Goal: Information Seeking & Learning: Learn about a topic

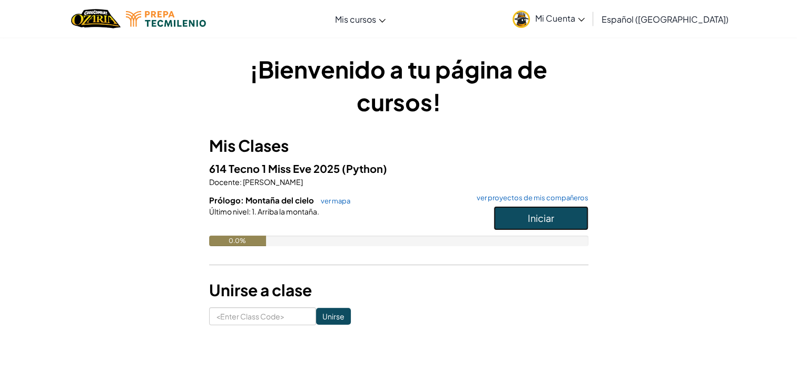
click at [529, 216] on span "Iniciar" at bounding box center [541, 218] width 26 height 12
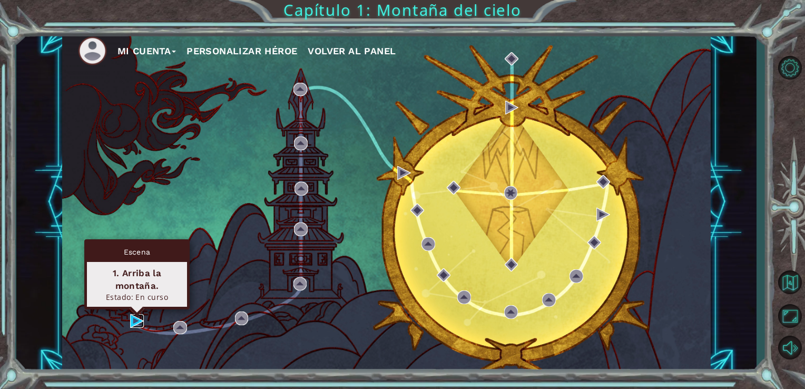
click at [133, 319] on img at bounding box center [137, 321] width 14 height 14
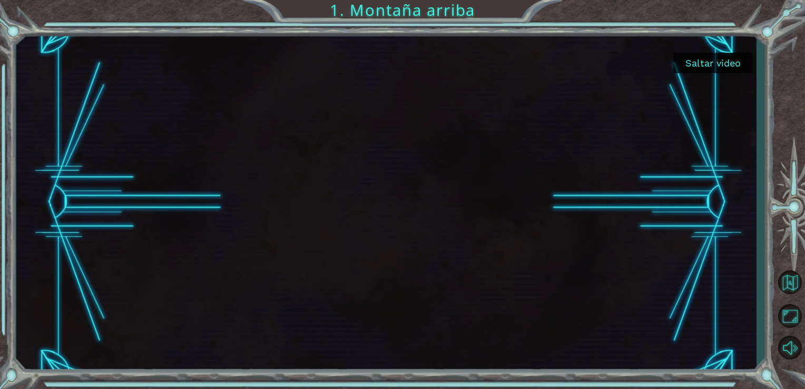
click at [715, 65] on button "Saltar video" at bounding box center [712, 63] width 79 height 21
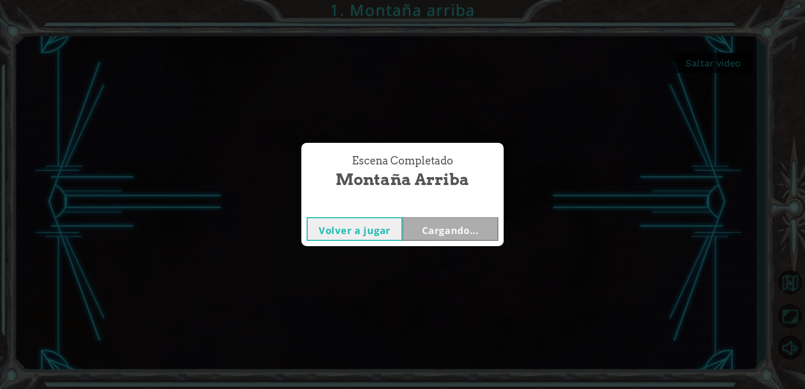
click at [379, 227] on button "Volver a jugar" at bounding box center [355, 229] width 96 height 24
click at [466, 219] on button "Siguiente" at bounding box center [451, 229] width 96 height 24
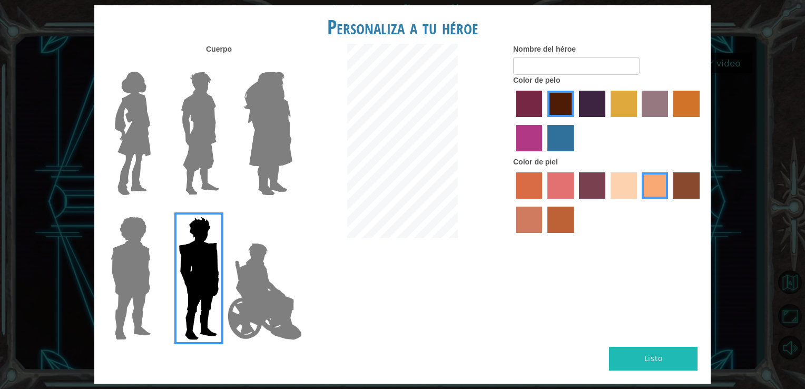
click at [204, 138] on img at bounding box center [200, 133] width 47 height 132
click at [223, 65] on input "Hero Lars" at bounding box center [223, 65] width 0 height 0
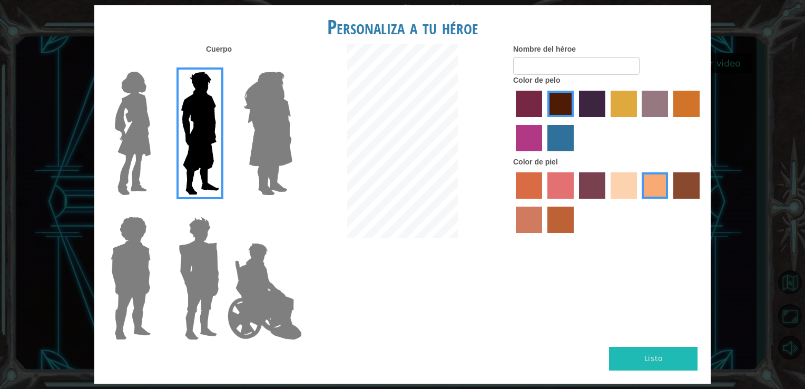
click at [597, 108] on label "hot purple hair color" at bounding box center [592, 104] width 26 height 26
click at [575, 121] on input "hot purple hair color" at bounding box center [575, 121] width 0 height 0
click at [532, 180] on label "sorbus skin color" at bounding box center [529, 185] width 26 height 26
click at [512, 202] on input "sorbus skin color" at bounding box center [512, 202] width 0 height 0
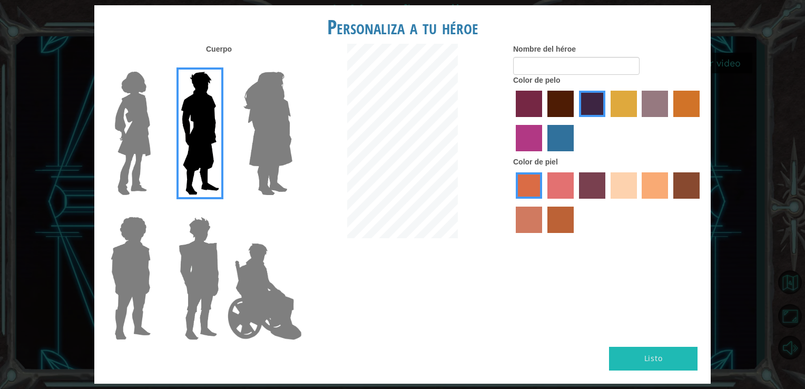
click at [651, 187] on label "tacao skin color" at bounding box center [655, 185] width 26 height 26
click at [639, 202] on input "tacao skin color" at bounding box center [639, 202] width 0 height 0
click at [625, 182] on label "sandy beach skin color" at bounding box center [624, 185] width 26 height 26
click at [607, 202] on input "sandy beach skin color" at bounding box center [607, 202] width 0 height 0
click at [647, 188] on label "tacao skin color" at bounding box center [655, 185] width 26 height 26
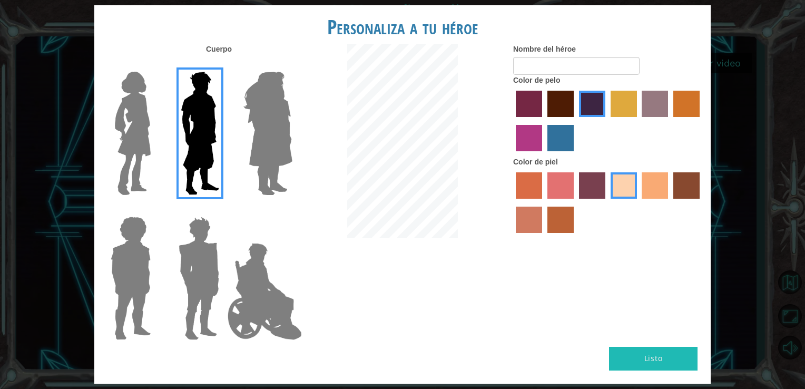
click at [639, 202] on input "tacao skin color" at bounding box center [639, 202] width 0 height 0
click at [653, 103] on label "bazaar hair color" at bounding box center [655, 104] width 26 height 26
click at [639, 121] on input "bazaar hair color" at bounding box center [639, 121] width 0 height 0
click at [552, 100] on label "maroon hair color" at bounding box center [561, 104] width 26 height 26
click at [544, 121] on input "maroon hair color" at bounding box center [544, 121] width 0 height 0
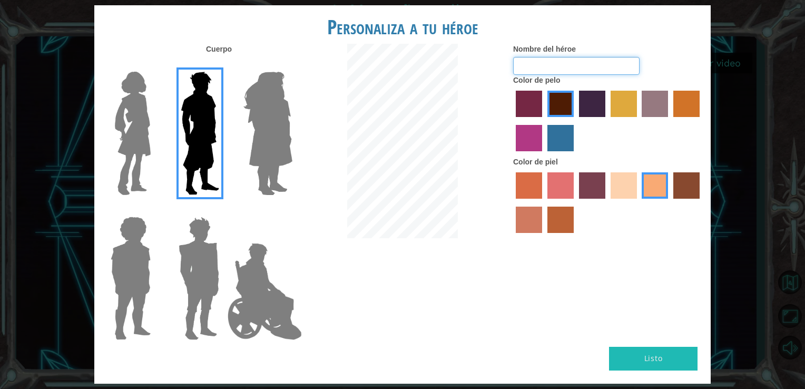
click at [530, 64] on input "Nombre del héroe" at bounding box center [576, 66] width 126 height 18
type input "[PERSON_NAME]"
click at [211, 241] on img at bounding box center [198, 278] width 49 height 132
click at [223, 210] on input "Hero Garnet" at bounding box center [223, 210] width 0 height 0
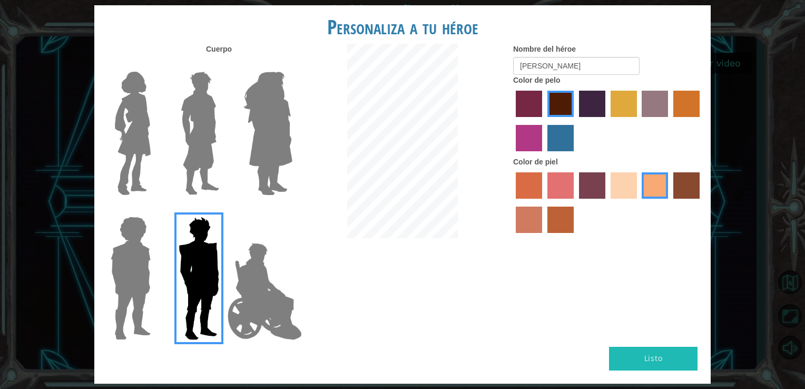
click at [621, 187] on label "sandy beach skin color" at bounding box center [624, 185] width 26 height 26
click at [607, 202] on input "sandy beach skin color" at bounding box center [607, 202] width 0 height 0
click at [598, 102] on label "hot purple hair color" at bounding box center [592, 104] width 26 height 26
click at [575, 121] on input "hot purple hair color" at bounding box center [575, 121] width 0 height 0
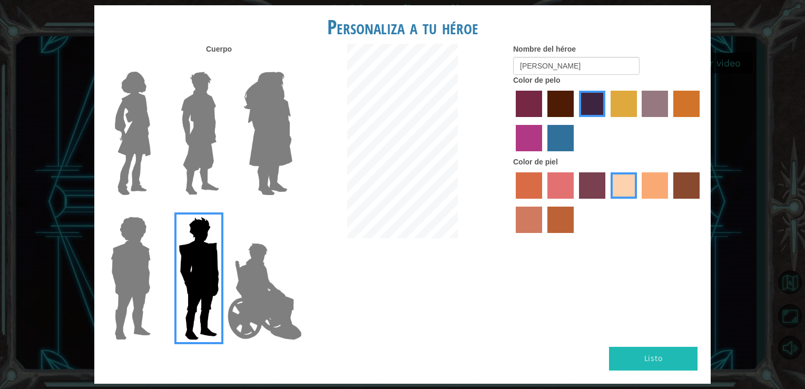
click at [568, 151] on label "lachmara hair color" at bounding box center [561, 138] width 26 height 26
click at [544, 155] on input "lachmara hair color" at bounding box center [544, 155] width 0 height 0
click at [570, 100] on label "maroon hair color" at bounding box center [561, 104] width 26 height 26
click at [544, 121] on input "maroon hair color" at bounding box center [544, 121] width 0 height 0
click at [570, 100] on label "maroon hair color" at bounding box center [561, 104] width 26 height 26
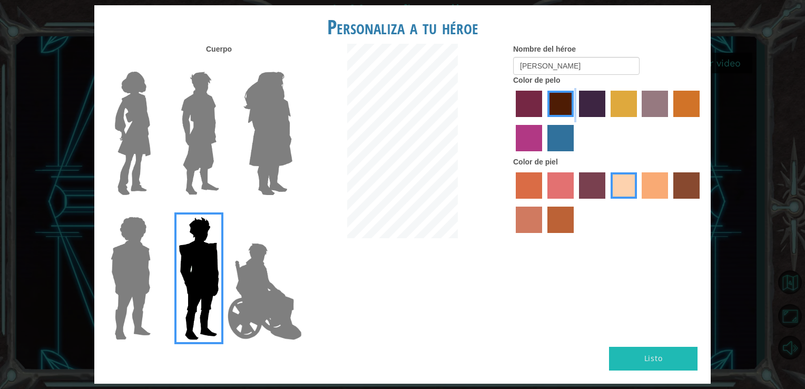
click at [544, 121] on input "maroon hair color" at bounding box center [544, 121] width 0 height 0
drag, startPoint x: 570, startPoint y: 100, endPoint x: 600, endPoint y: 105, distance: 30.5
click at [600, 105] on label "hot purple hair color" at bounding box center [592, 104] width 26 height 26
click at [575, 121] on input "hot purple hair color" at bounding box center [575, 121] width 0 height 0
click at [658, 191] on label "tacao skin color" at bounding box center [655, 185] width 26 height 26
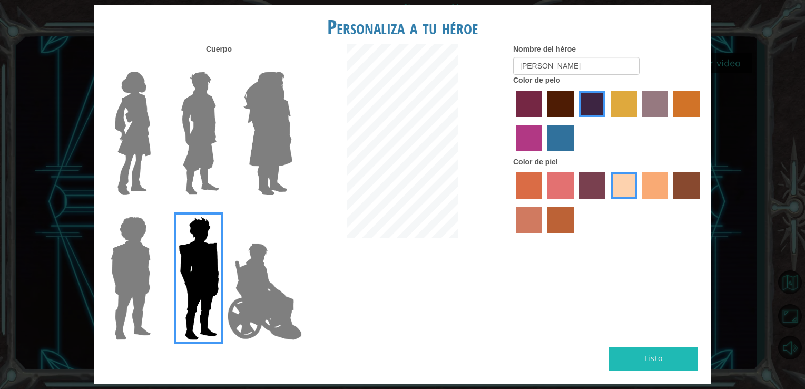
click at [639, 202] on input "tacao skin color" at bounding box center [639, 202] width 0 height 0
click at [284, 131] on img at bounding box center [267, 133] width 57 height 132
click at [292, 65] on input "Hero Amethyst" at bounding box center [292, 65] width 0 height 0
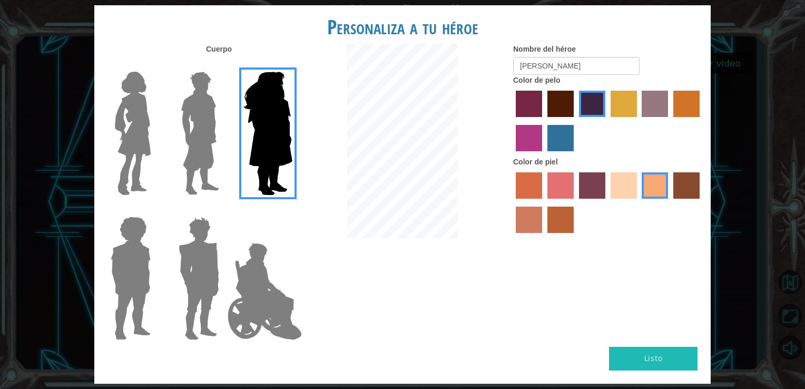
click at [673, 363] on button "Listo" at bounding box center [653, 359] width 89 height 24
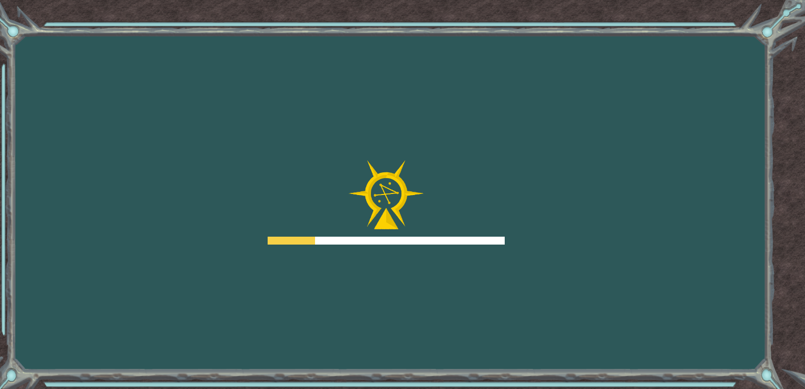
click at [673, 363] on div "Goals Error cargando del servidor Deberás unirte a un curso para jugar a este n…" at bounding box center [402, 194] width 805 height 389
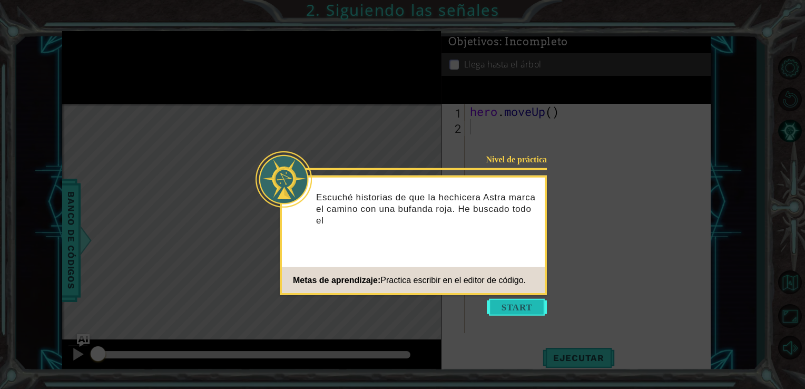
click at [523, 304] on button "Start" at bounding box center [517, 307] width 60 height 17
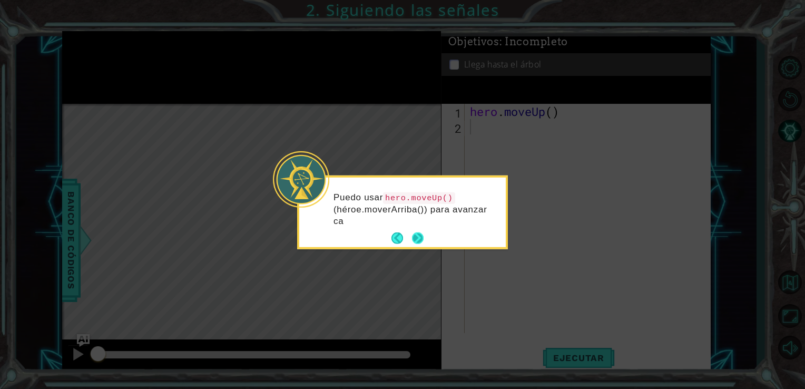
click at [417, 239] on button "Next" at bounding box center [418, 238] width 12 height 12
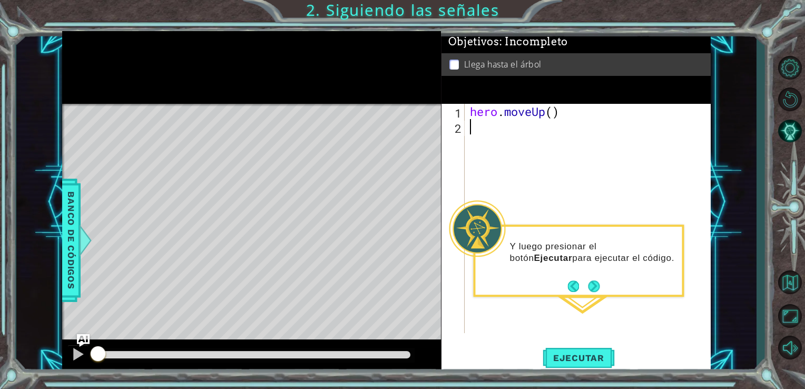
type textarea "H"
click at [499, 140] on div "h ero.moveUp Toca enter" at bounding box center [562, 154] width 199 height 38
click at [550, 130] on div "hero . moveUp ( ) hero . moveUp ( )" at bounding box center [591, 234] width 246 height 260
click at [558, 126] on div "hero . moveUp ( ) hero . moveUp ( )" at bounding box center [591, 234] width 246 height 260
click at [555, 126] on div "hero . moveUp ( ) hero . moveUp ( )" at bounding box center [591, 234] width 246 height 260
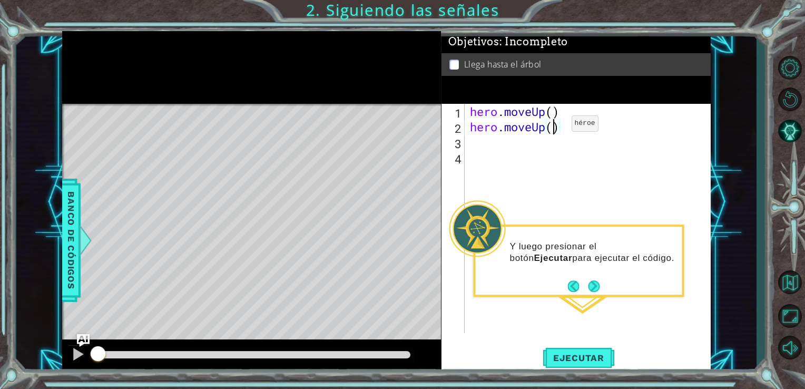
scroll to position [0, 4]
type textarea "hero.moveUp(2)"
click at [578, 353] on span "Ejecutar" at bounding box center [579, 358] width 72 height 11
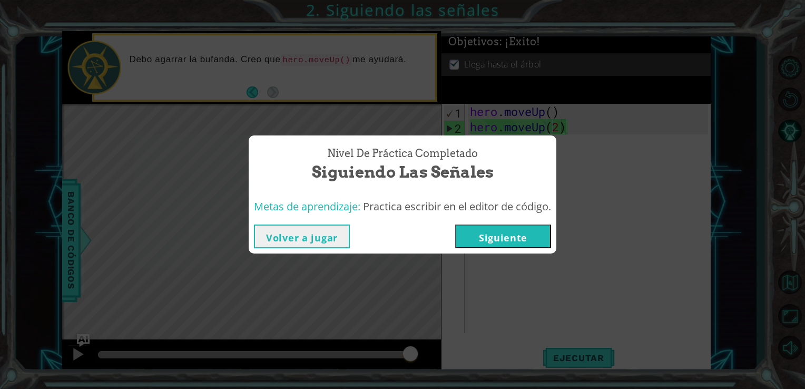
click at [491, 244] on button "Siguiente" at bounding box center [503, 236] width 96 height 24
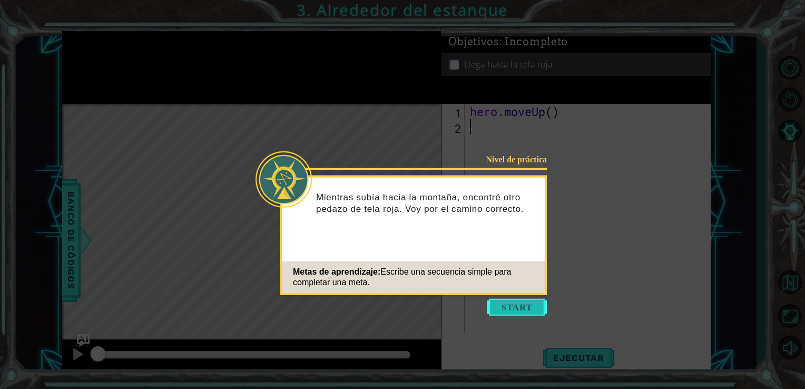
click at [523, 303] on button "Start" at bounding box center [517, 307] width 60 height 17
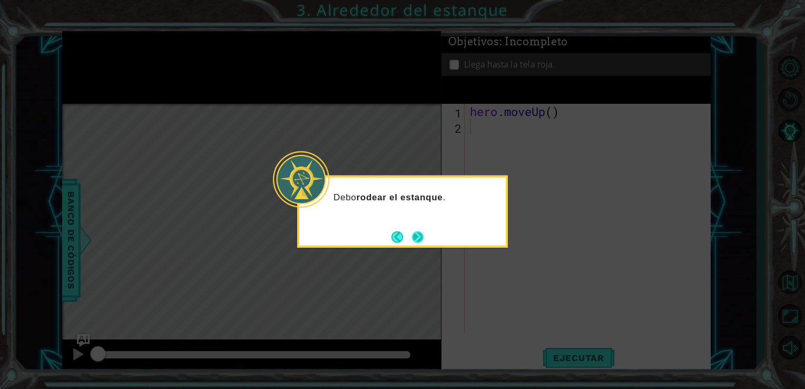
click at [418, 235] on button "Next" at bounding box center [418, 237] width 12 height 12
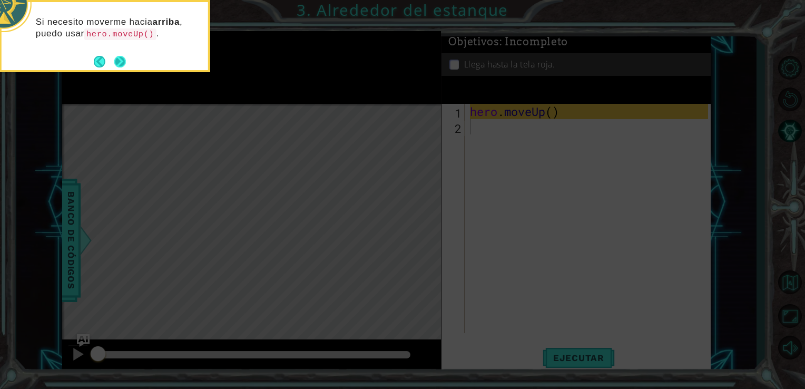
click at [119, 62] on button "Next" at bounding box center [120, 62] width 12 height 12
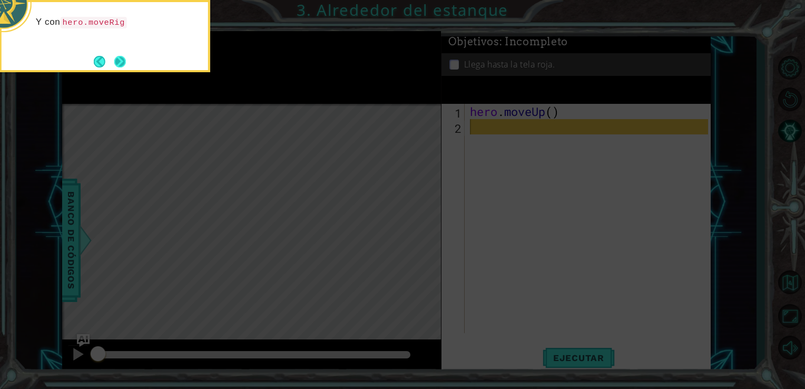
click at [118, 62] on button "Next" at bounding box center [120, 62] width 12 height 12
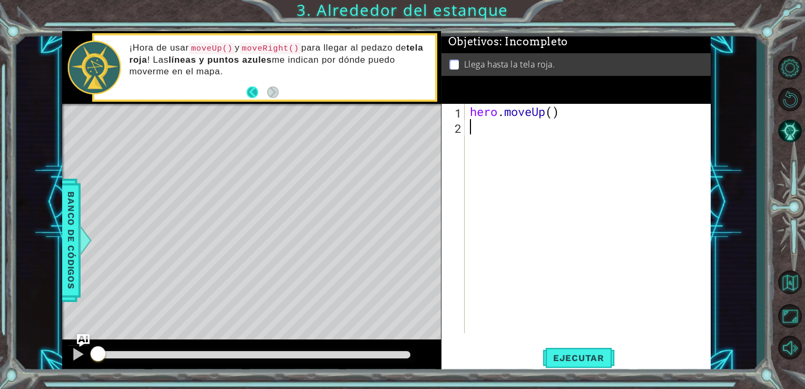
type textarea "H"
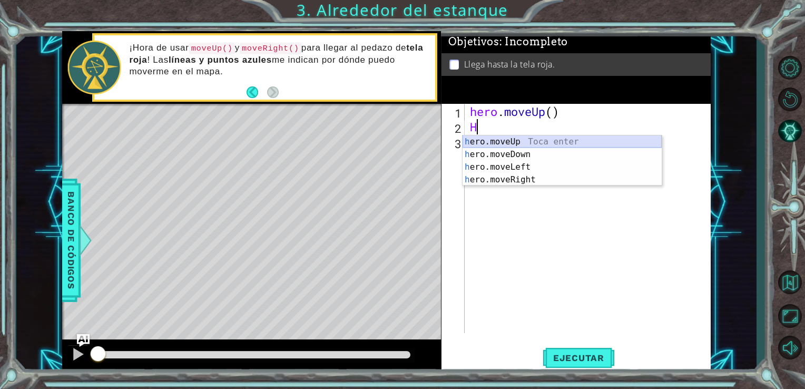
click at [499, 141] on div "h ero.moveUp Toca enter h ero.moveDown Toca enter h ero.moveLeft Toca enter h e…" at bounding box center [562, 173] width 199 height 76
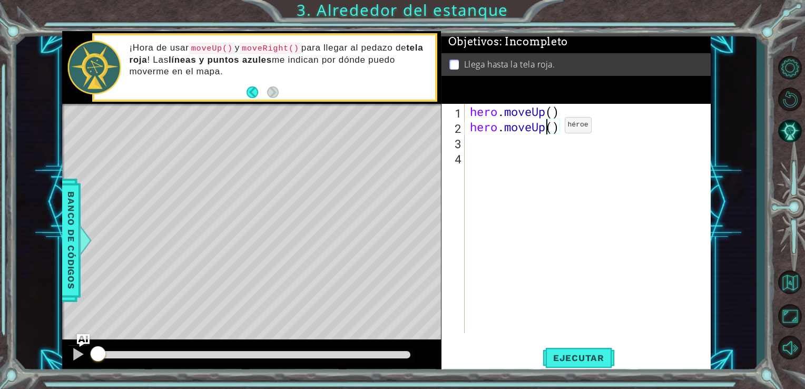
click at [549, 128] on div "hero . moveUp ( ) hero . moveUp ( )" at bounding box center [591, 234] width 246 height 260
click at [550, 128] on div "hero . moveUp ( ) hero . moveUp ( )" at bounding box center [591, 234] width 246 height 260
type textarea "hero.moveUp()"
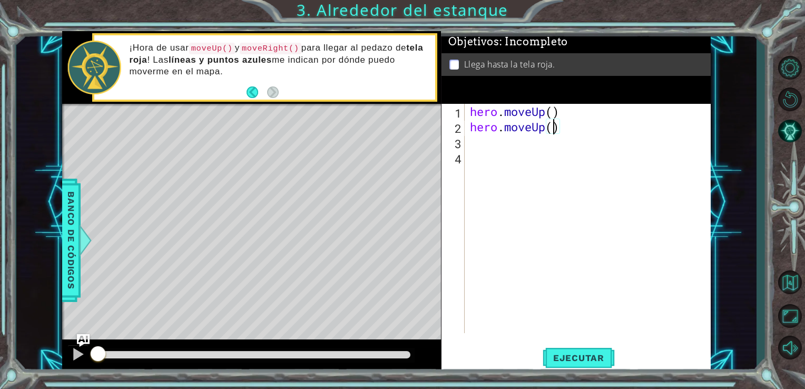
click at [472, 148] on div "hero . moveUp ( ) hero . moveUp ( )" at bounding box center [591, 234] width 246 height 260
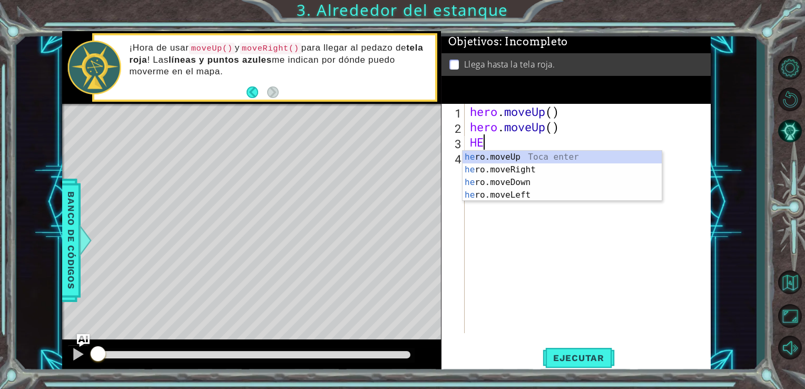
scroll to position [0, 0]
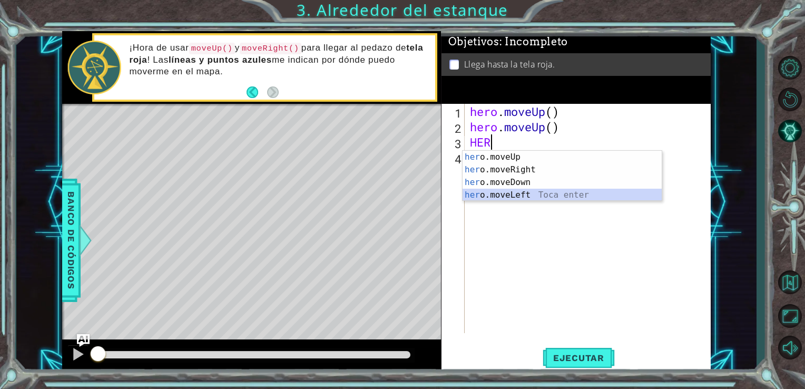
click at [493, 193] on div "her o.moveUp Toca enter her o.moveRight Toca enter her o.moveDown Toca enter he…" at bounding box center [562, 189] width 199 height 76
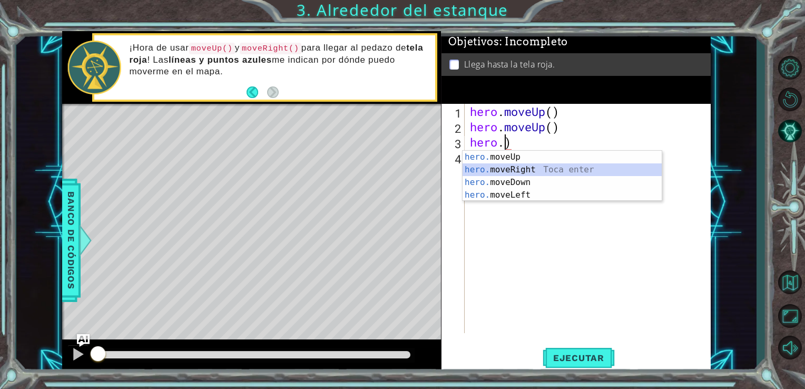
click at [519, 169] on div "hero. moveUp Toca enter hero. moveRight Toca enter hero. moveDown Toca enter he…" at bounding box center [562, 189] width 199 height 76
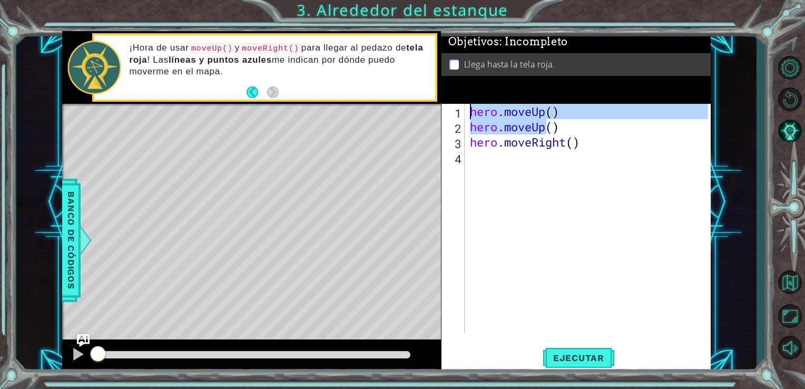
click at [519, 169] on div "hero . moveUp ( ) hero . moveUp ( ) hero . moveRight ( )" at bounding box center [591, 234] width 246 height 260
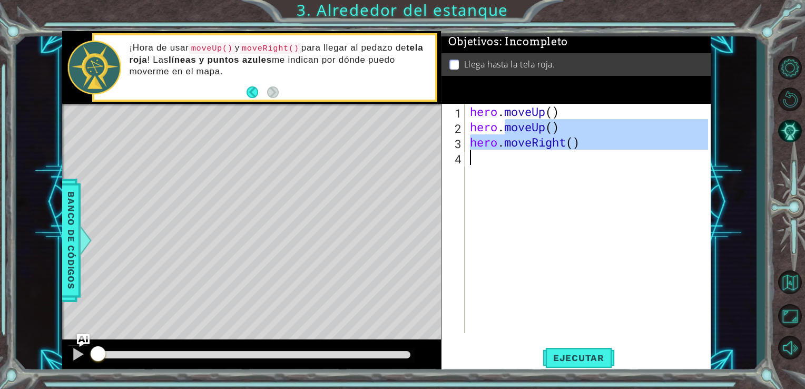
type textarea "hero.moveRight()"
click at [471, 155] on div "hero . moveUp ( ) hero . moveUp ( ) hero . moveRight ( )" at bounding box center [588, 218] width 241 height 229
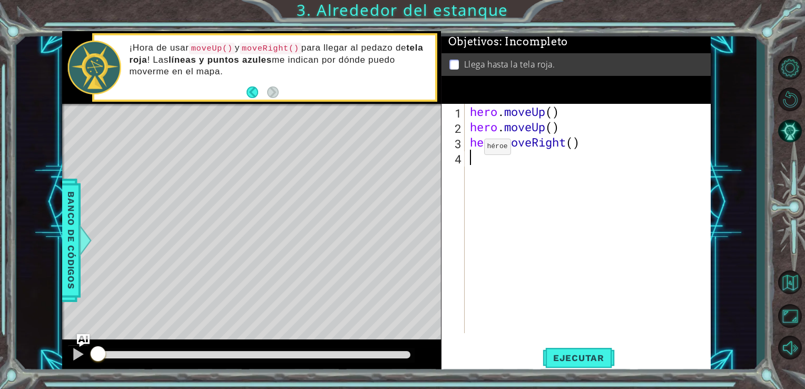
type textarea "M"
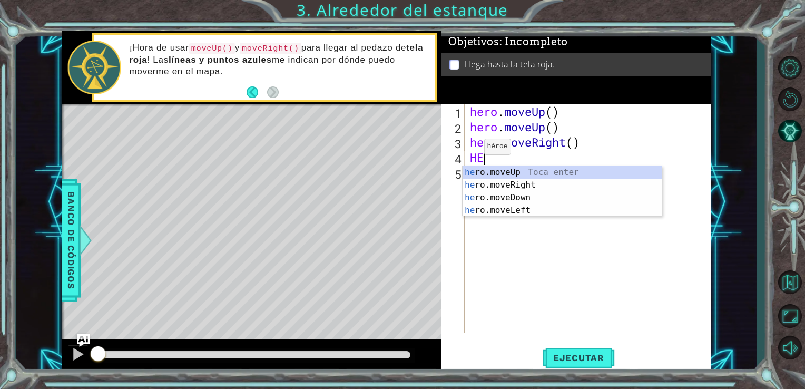
type textarea "HER"
click at [497, 172] on div "her o.moveUp Toca enter her o.moveRight Toca enter her o.moveDown Toca enter he…" at bounding box center [562, 204] width 199 height 76
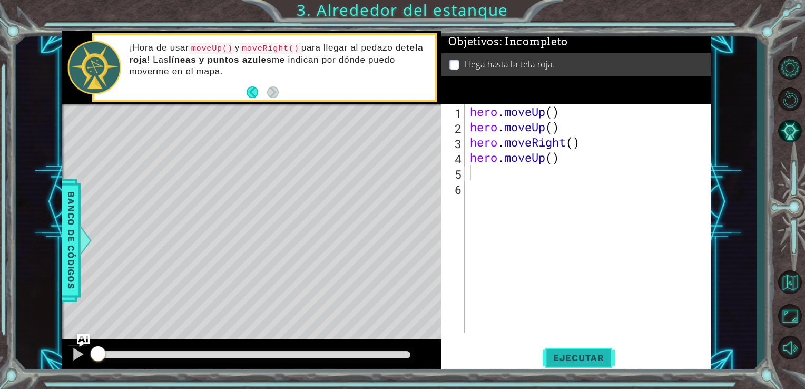
click at [582, 361] on span "Ejecutar" at bounding box center [579, 358] width 72 height 11
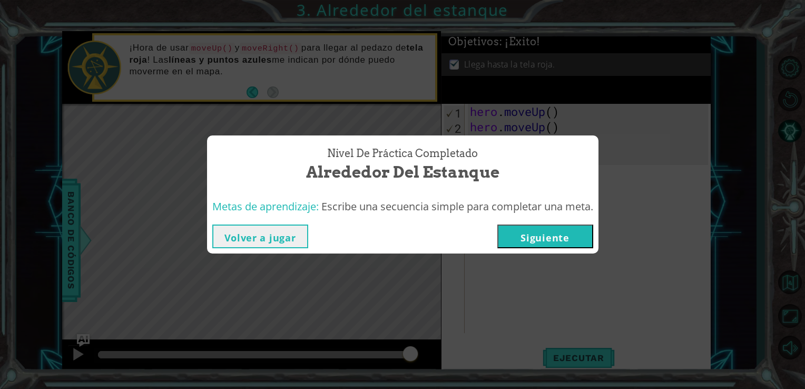
click at [550, 240] on button "Siguiente" at bounding box center [545, 236] width 96 height 24
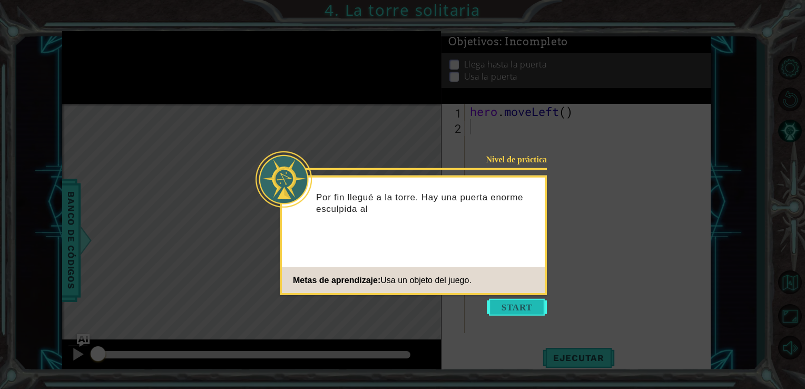
click at [530, 301] on button "Start" at bounding box center [517, 307] width 60 height 17
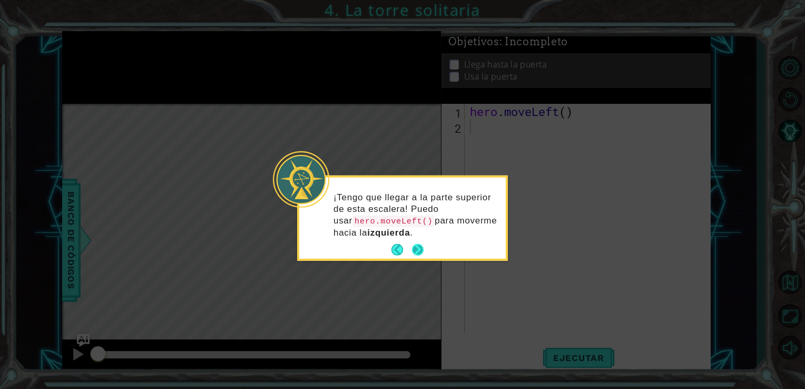
click at [422, 252] on button "Next" at bounding box center [418, 250] width 12 height 12
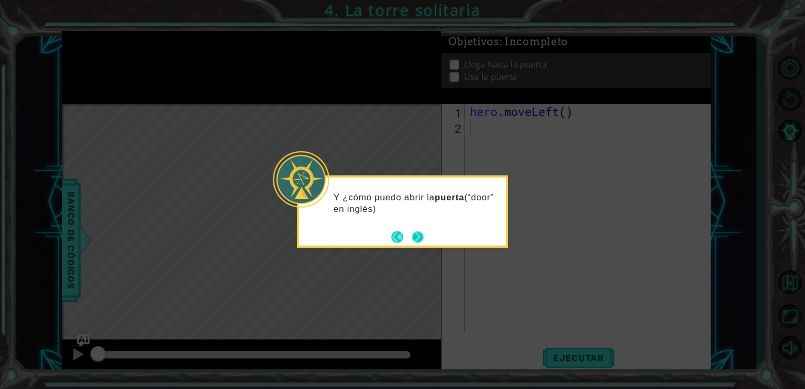
click at [416, 237] on button "Next" at bounding box center [418, 237] width 12 height 12
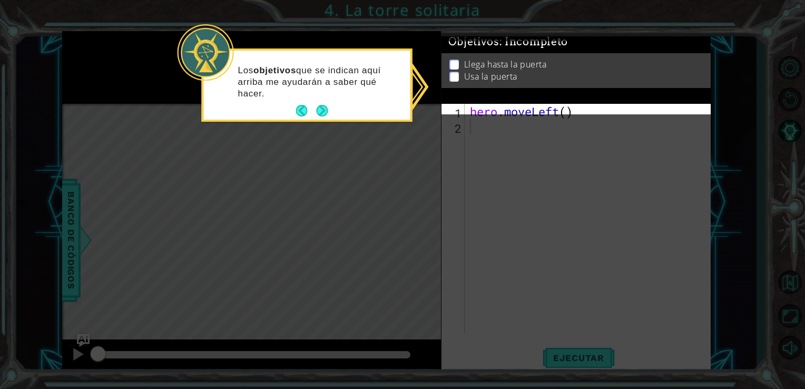
click at [329, 111] on div "Los objetivos que se indican aquí arriba me ayudarán a saber qué hacer." at bounding box center [307, 84] width 211 height 73
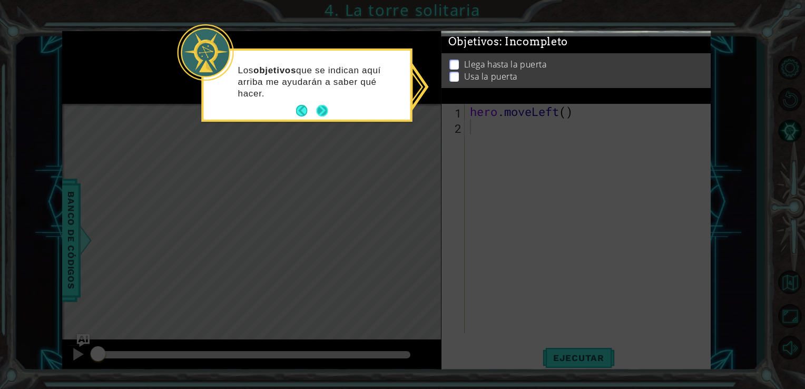
click at [321, 106] on button "Next" at bounding box center [323, 111] width 12 height 12
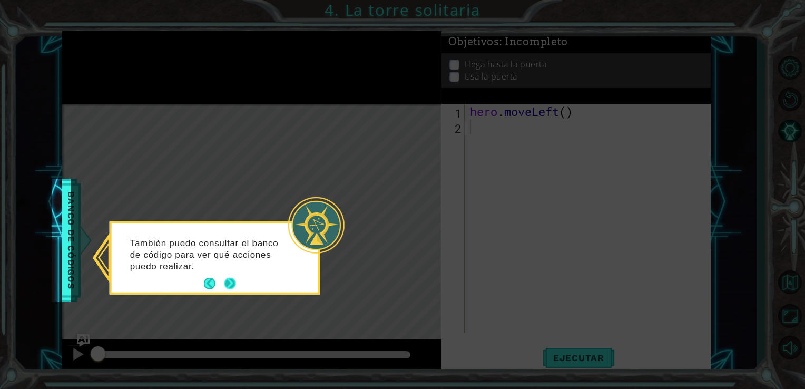
click at [230, 281] on button "Next" at bounding box center [230, 284] width 12 height 12
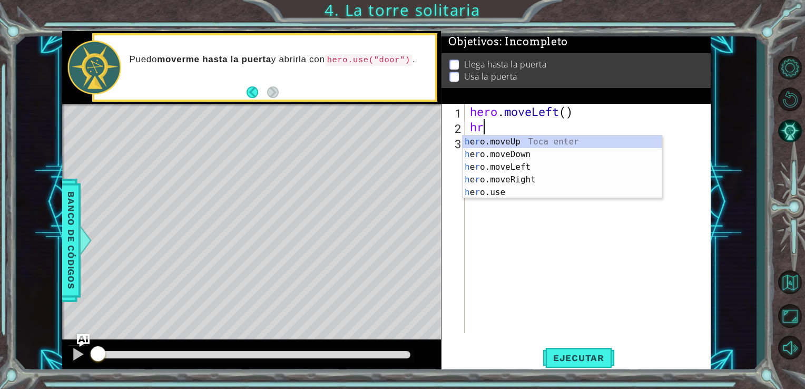
type textarea "hro"
click at [490, 139] on div "h e ro .moveUp Toca enter h e ro .moveDown Toca enter h e ro .moveLeft Toca ent…" at bounding box center [562, 179] width 199 height 89
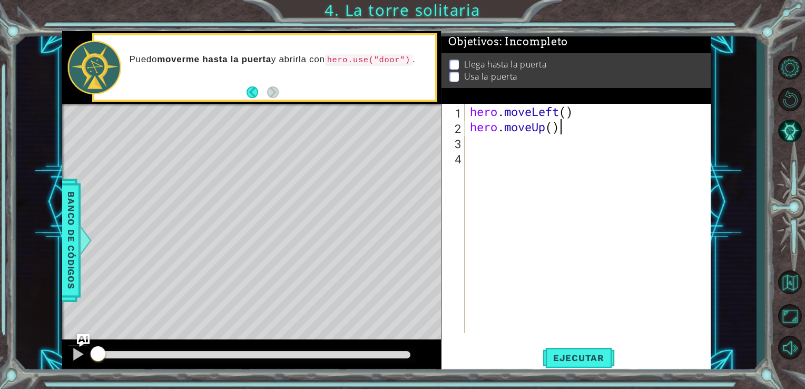
click at [557, 125] on div "hero . moveLeft ( ) hero . moveUp ( )" at bounding box center [591, 234] width 246 height 260
click at [552, 126] on div "hero . moveLeft ( ) hero . moveUp ( )" at bounding box center [591, 234] width 246 height 260
click at [552, 126] on div "hero . moveLeft ( ) hero . moveUp ( 2 )" at bounding box center [591, 234] width 246 height 260
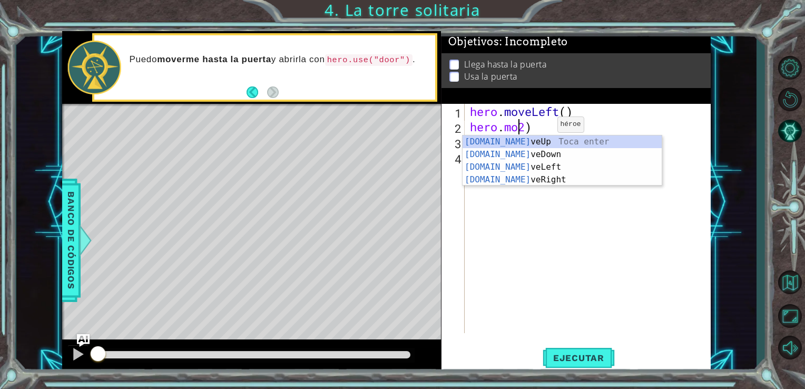
scroll to position [0, 2]
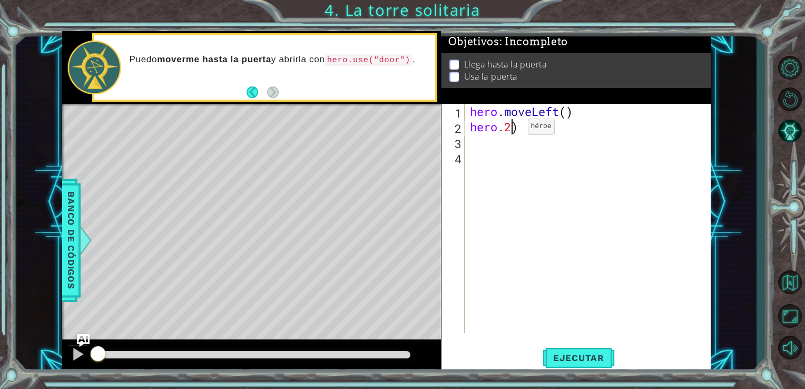
click at [512, 129] on div "hero . moveLeft ( ) hero .2 )" at bounding box center [591, 234] width 246 height 260
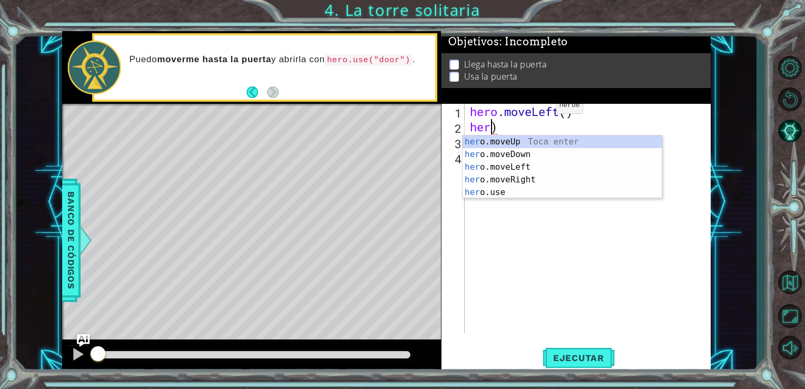
scroll to position [0, 0]
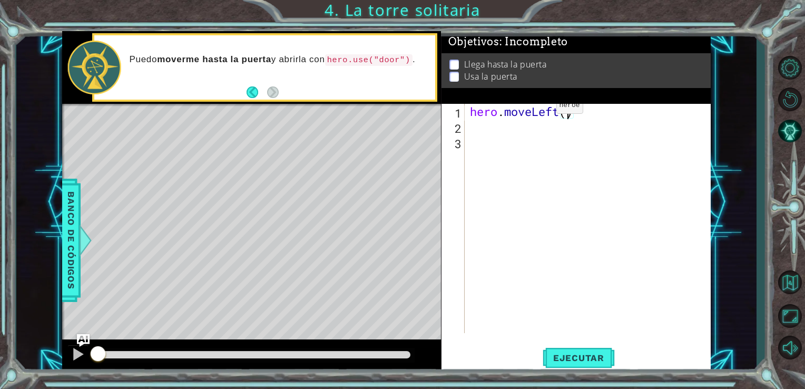
type textarea "hero.moveLeft(2)"
click at [468, 128] on div "hero . moveLeft ( 2 )" at bounding box center [591, 234] width 246 height 260
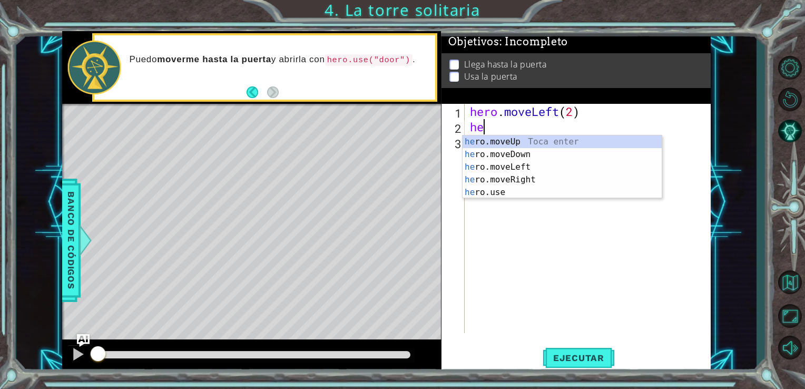
type textarea "her"
click at [502, 139] on div "her o.moveUp Toca enter her o.moveDown Toca enter her o.moveLeft [PERSON_NAME] …" at bounding box center [562, 179] width 199 height 89
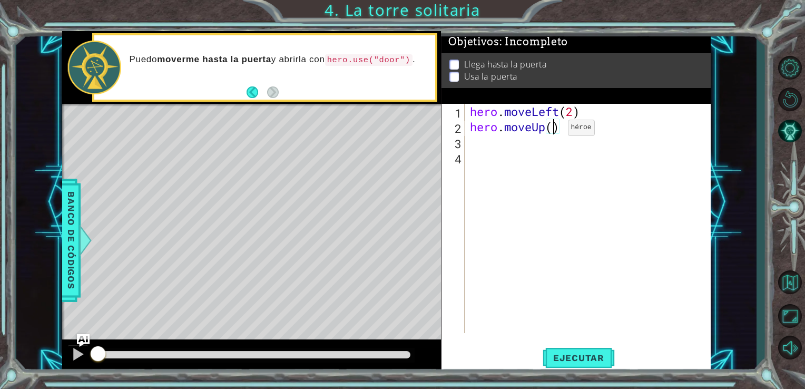
click at [552, 130] on div "hero . moveLeft ( 2 ) hero . moveUp ( )" at bounding box center [591, 234] width 246 height 260
type textarea "hero.moveUp(2)"
click at [468, 141] on div "hero . moveLeft ( 2 ) hero . moveUp ( 2 )" at bounding box center [591, 234] width 246 height 260
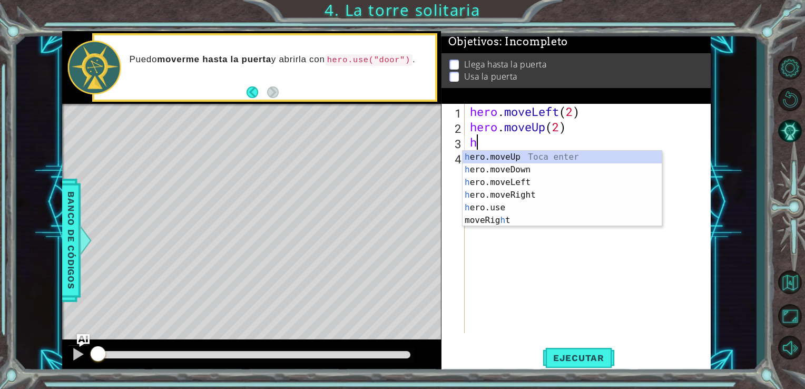
type textarea "he"
click at [500, 194] on div "he ro.moveUp Toca enter he ro.moveDown Toca enter he ro.moveLeft Toca enter he …" at bounding box center [562, 195] width 199 height 89
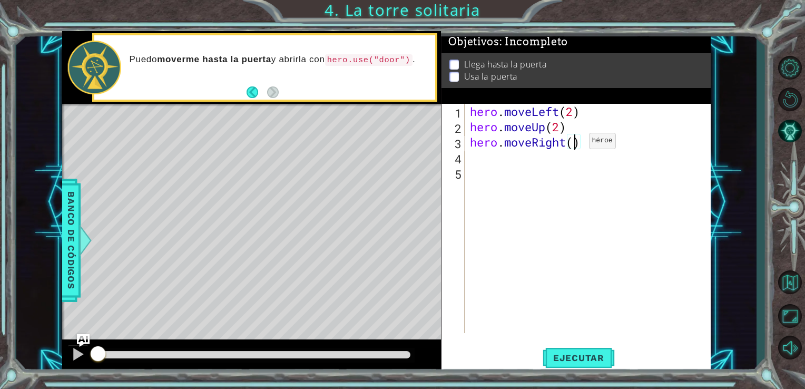
click at [573, 143] on div "hero . moveLeft ( 2 ) hero . moveUp ( 2 ) hero . moveRight ( )" at bounding box center [591, 234] width 246 height 260
type textarea "hero.moveRight(2)"
click at [476, 160] on div "hero . moveLeft ( 2 ) hero . moveUp ( 2 ) hero . moveRight ( 2 )" at bounding box center [591, 234] width 246 height 260
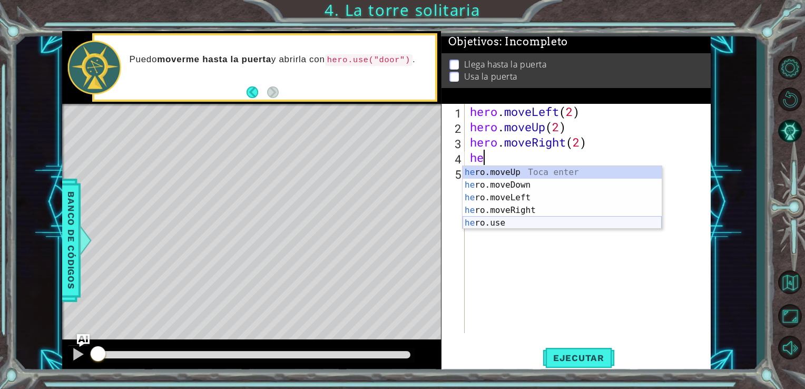
click at [491, 218] on div "he ro.moveUp Toca enter he ro.moveDown Toca enter he ro.moveLeft Toca enter he …" at bounding box center [562, 210] width 199 height 89
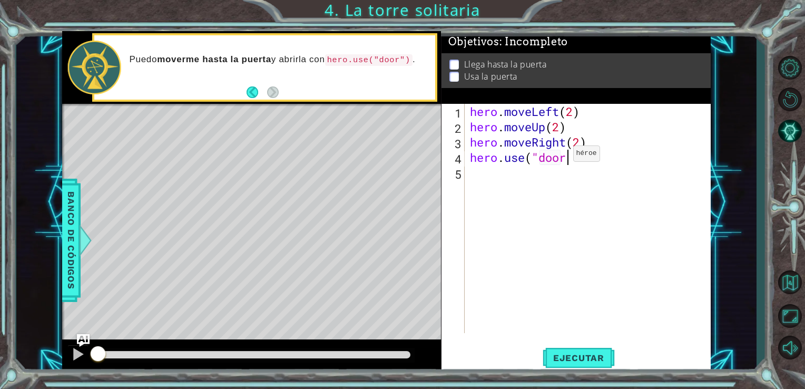
scroll to position [0, 4]
click at [557, 156] on div "hero . moveLeft ( 2 ) hero . moveUp ( 2 ) hero . moveRight ( 2 ) hero . use ( "…" at bounding box center [591, 234] width 246 height 260
click at [584, 354] on span "Ejecutar" at bounding box center [579, 358] width 72 height 11
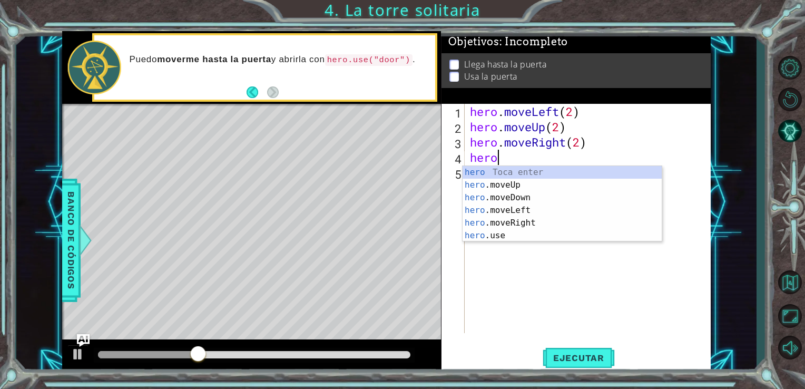
scroll to position [0, 0]
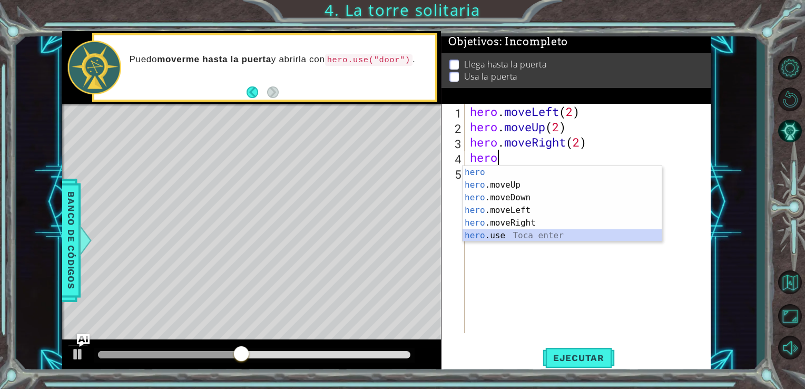
click at [507, 235] on div "hero Toca enter hero .moveUp Toca enter hero .moveDown Toca enter hero .moveLef…" at bounding box center [562, 216] width 199 height 101
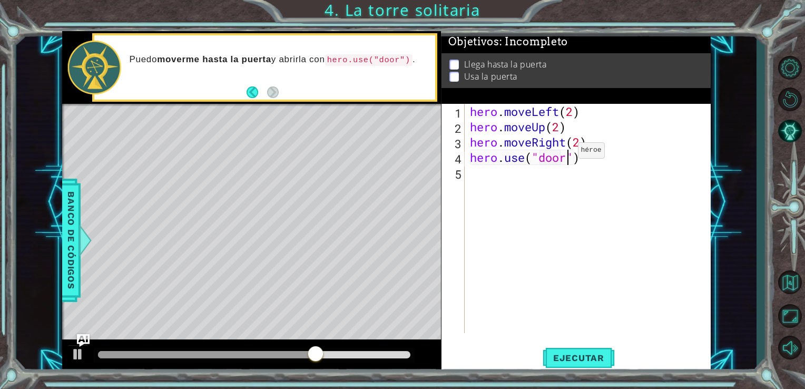
scroll to position [0, 4]
type textarea "hero.use("door")"
click at [574, 353] on span "Ejecutar" at bounding box center [579, 358] width 72 height 11
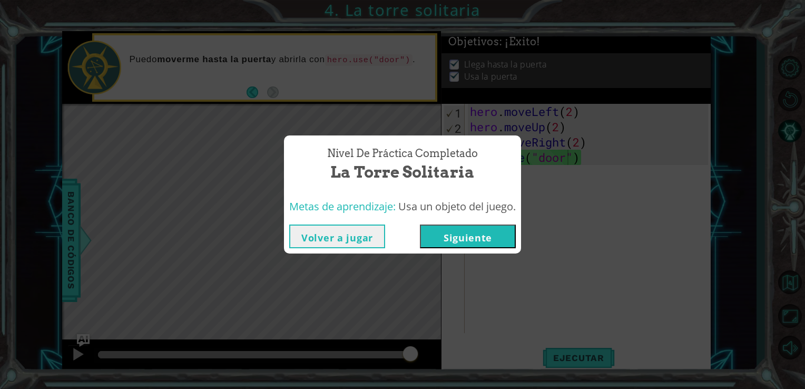
click at [472, 241] on button "Siguiente" at bounding box center [468, 236] width 96 height 24
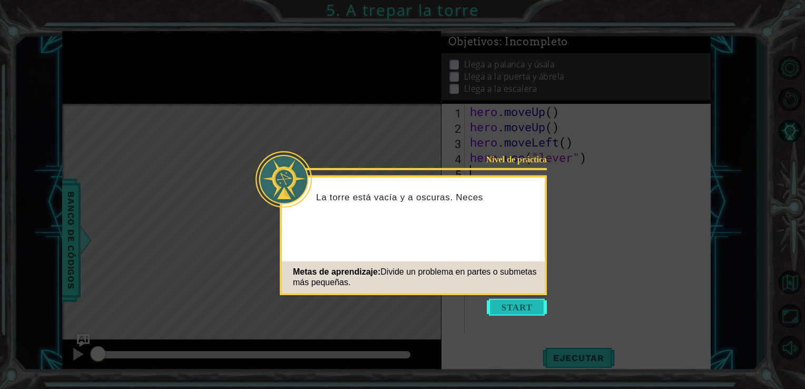
click at [514, 307] on button "Start" at bounding box center [517, 307] width 60 height 17
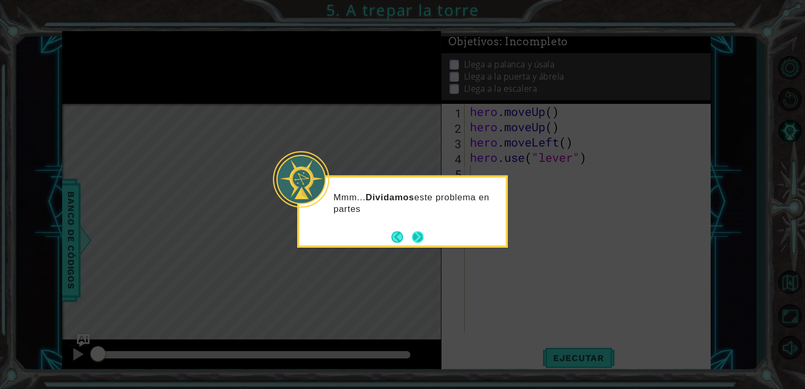
click at [418, 239] on button "Next" at bounding box center [418, 237] width 12 height 12
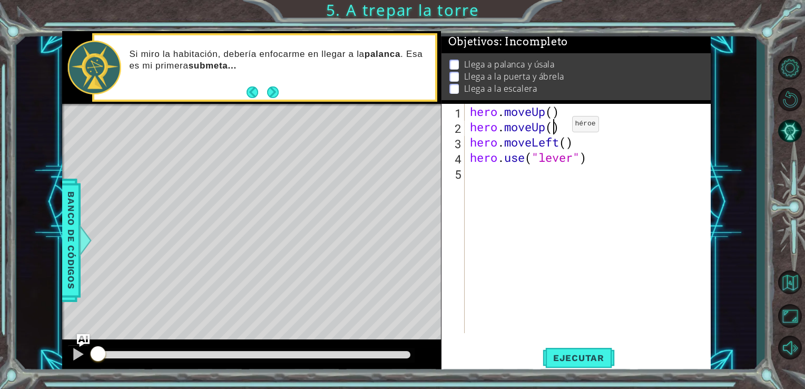
click at [556, 126] on div "hero . moveUp ( ) hero . moveUp ( ) hero . moveLeft ( ) hero . use ( "lever" )" at bounding box center [591, 234] width 246 height 260
click at [546, 128] on div "hero . moveUp ( ) hero . moveUp ( ) hero . moveLeft ( ) hero . use ( "lever" )" at bounding box center [591, 234] width 246 height 260
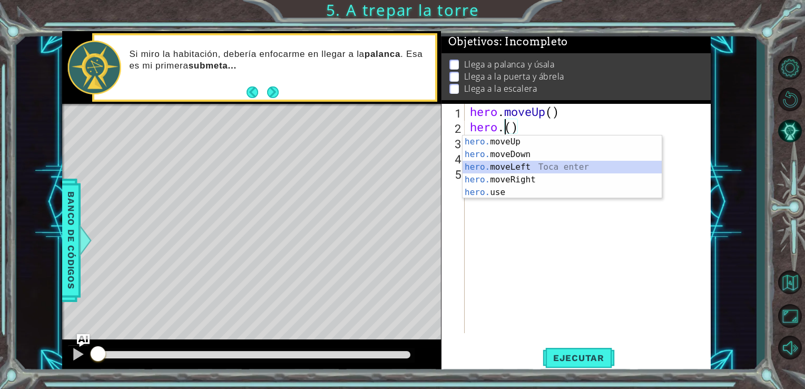
click at [514, 165] on div "hero. moveUp Toca enter hero. moveDown Toca enter hero. moveLeft Toca enter her…" at bounding box center [562, 179] width 199 height 89
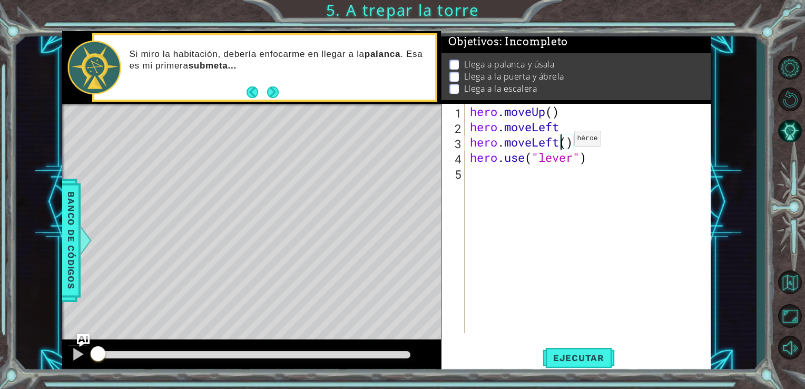
click at [559, 141] on div "hero . moveUp ( ) hero . moveLeft hero . moveLeft ( ) hero . use ( "lever" )" at bounding box center [591, 234] width 246 height 260
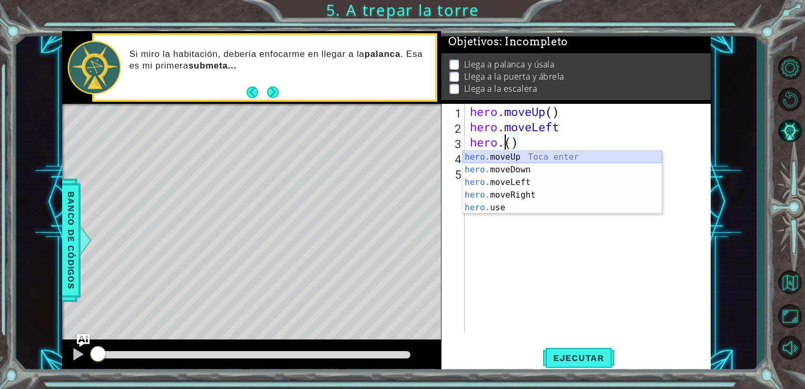
click at [523, 159] on div "hero. moveUp Toca enter hero. moveDown Toca enter hero. moveLeft Toca enter her…" at bounding box center [562, 195] width 199 height 89
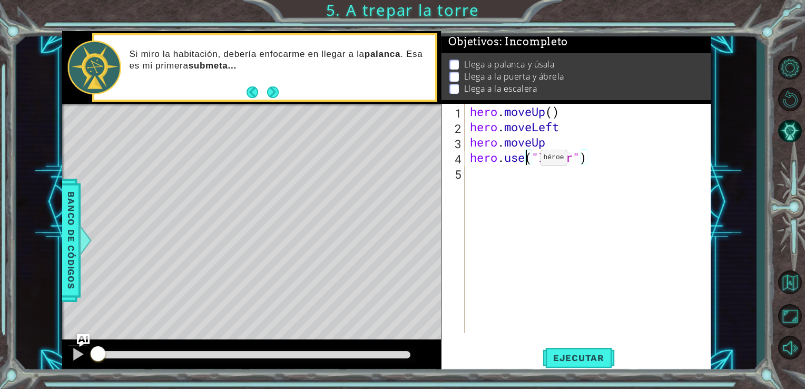
click at [524, 160] on div "hero . moveUp ( ) hero . moveLeft hero . moveUp hero . use ( "lever" )" at bounding box center [591, 234] width 246 height 260
type textarea "hero.use("lever")"
click at [527, 180] on div "hero . moveUp ( ) hero . moveLeft hero . moveUp hero . use ( "lever" )" at bounding box center [591, 234] width 246 height 260
click at [514, 177] on div "hero . moveUp ( ) hero . moveLeft hero . moveUp hero . use ( "lever" )" at bounding box center [591, 234] width 246 height 260
click at [525, 159] on div "hero . moveUp ( ) hero . moveLeft hero . moveUp hero . use ( "lever" )" at bounding box center [591, 234] width 246 height 260
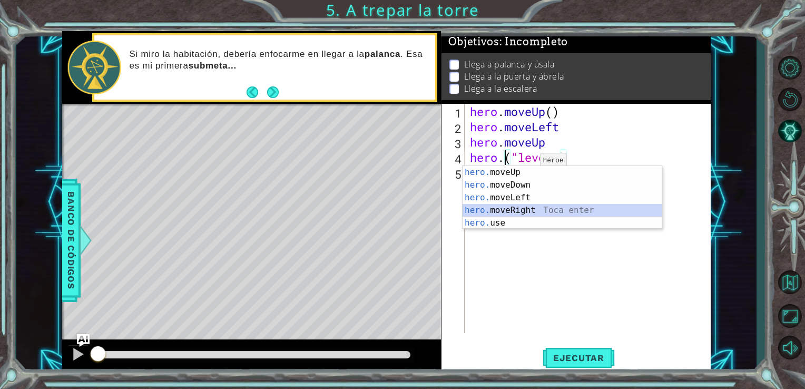
click at [510, 211] on div "hero. moveUp Toca enter hero. moveDown Toca enter hero. moveLeft Toca enter her…" at bounding box center [562, 210] width 199 height 89
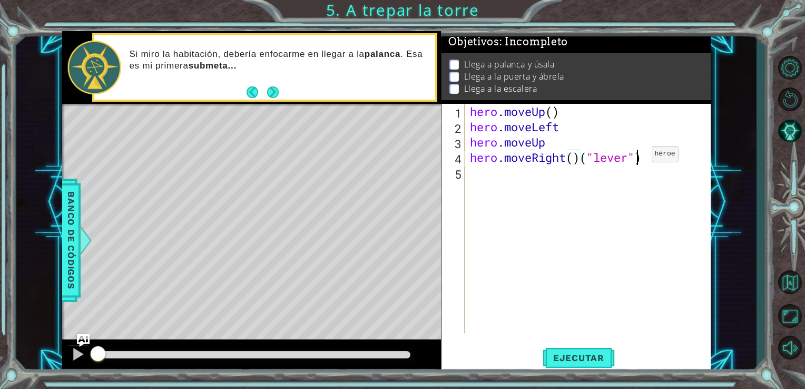
click at [636, 157] on div "hero . moveUp ( ) hero . moveLeft hero . moveUp hero . moveRight ( ) ( "lever" )" at bounding box center [591, 234] width 246 height 260
click at [620, 163] on div "hero . moveUp ( ) hero . moveLeft hero . moveUp hero . moveRight ( ))" at bounding box center [591, 234] width 246 height 260
click at [573, 158] on div "hero . moveUp ( ) hero . moveLeft hero . moveUp hero . moveRight ( )" at bounding box center [591, 234] width 246 height 260
type textarea "hero.moveRight(3)"
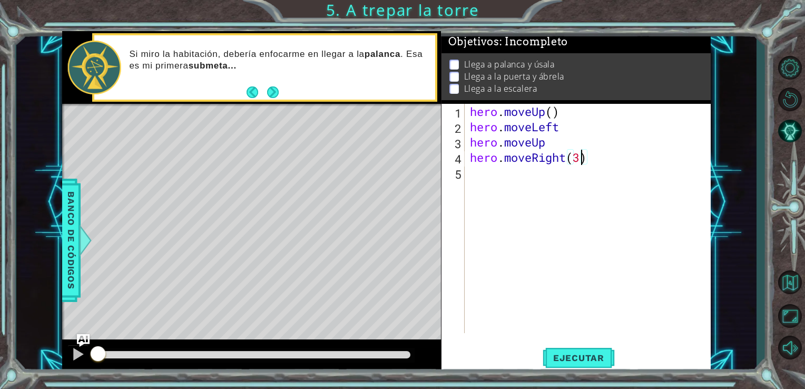
click at [469, 178] on div "hero . moveUp ( ) hero . moveLeft hero . moveUp hero . moveRight ( 3 )" at bounding box center [591, 234] width 246 height 260
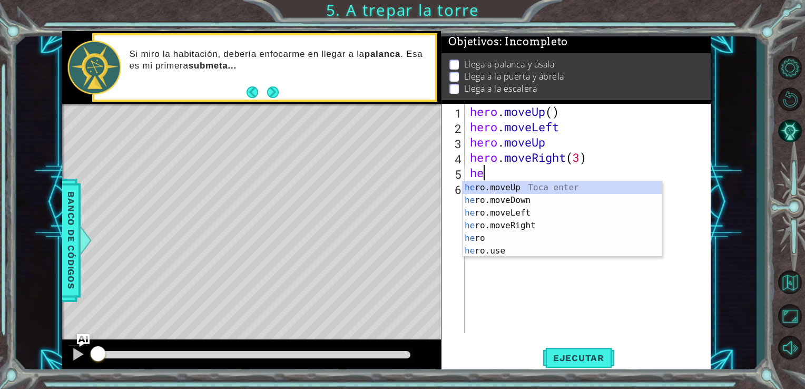
scroll to position [0, 0]
type textarea "hero"
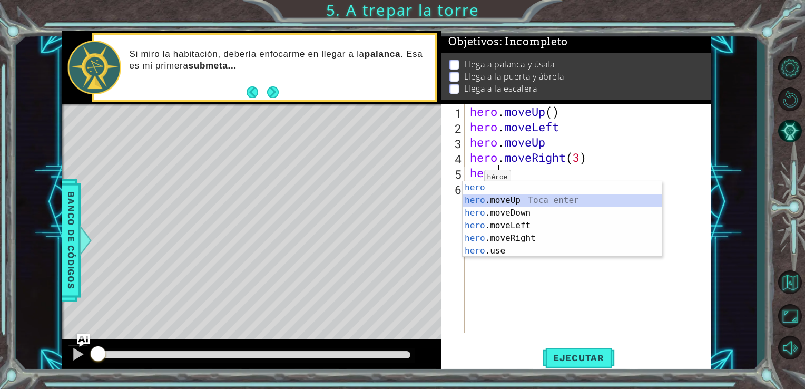
click at [476, 200] on div "hero Toca enter hero .moveUp Toca enter hero .moveDown Toca enter hero .moveLef…" at bounding box center [562, 231] width 199 height 101
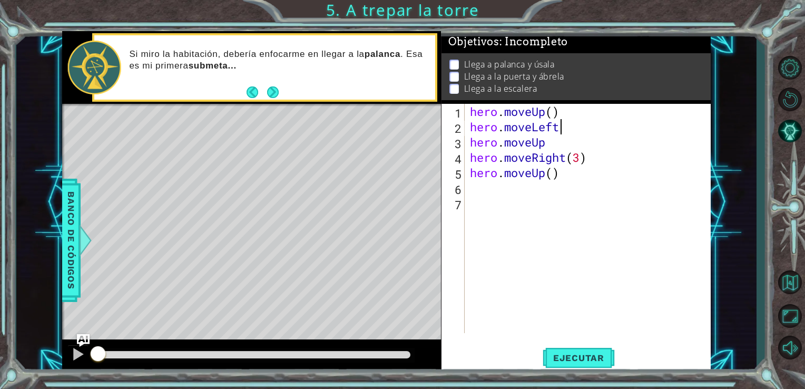
click at [646, 121] on div "hero . moveUp ( ) hero . moveLeft hero . moveUp hero . moveRight ( 3 ) hero . m…" at bounding box center [591, 234] width 246 height 260
click at [630, 168] on div "hero . moveUp ( ) hero . moveLeft hero . moveUp hero . moveRight ( 3 ) hero . m…" at bounding box center [591, 234] width 246 height 260
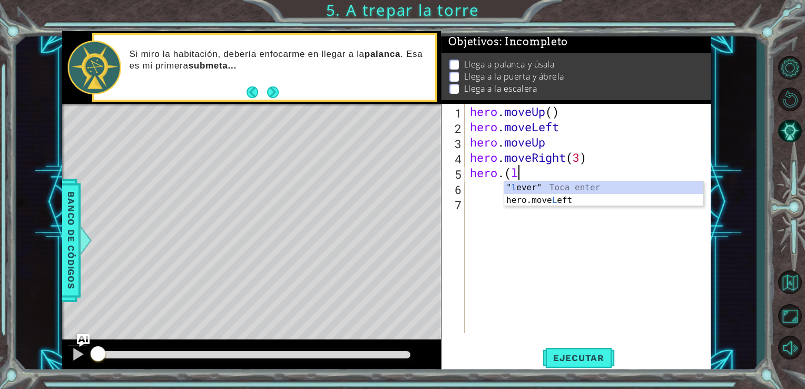
scroll to position [0, 2]
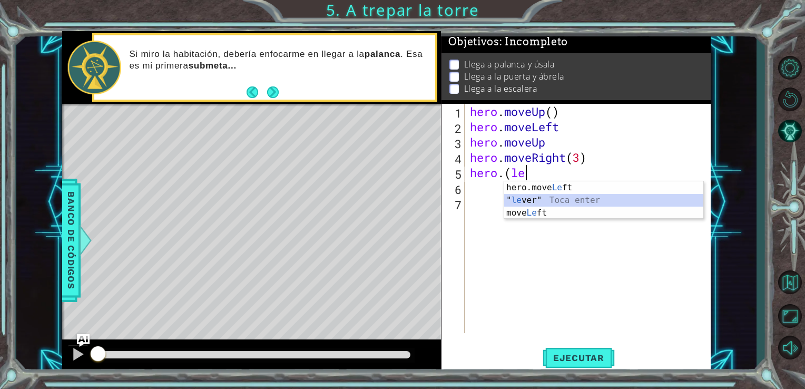
click at [548, 195] on div "hero.move Le ft Toca enter " le ver" Toca enter move Le ft Toca enter" at bounding box center [603, 212] width 199 height 63
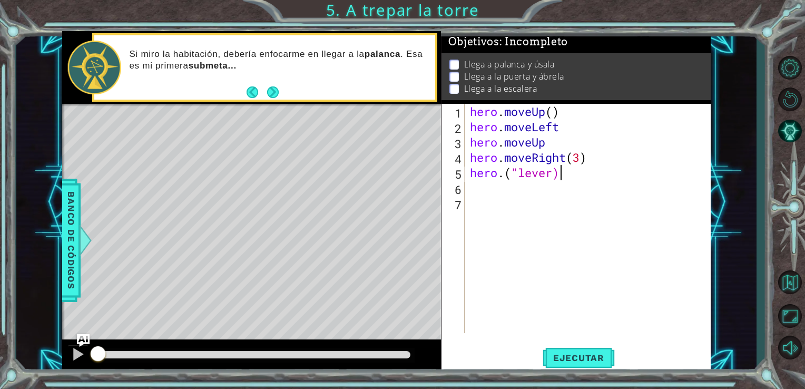
scroll to position [0, 3]
click at [552, 174] on div "hero . moveUp ( ) hero . moveLeft hero . moveUp hero . moveRight ( 3 ) hero . (…" at bounding box center [591, 234] width 246 height 260
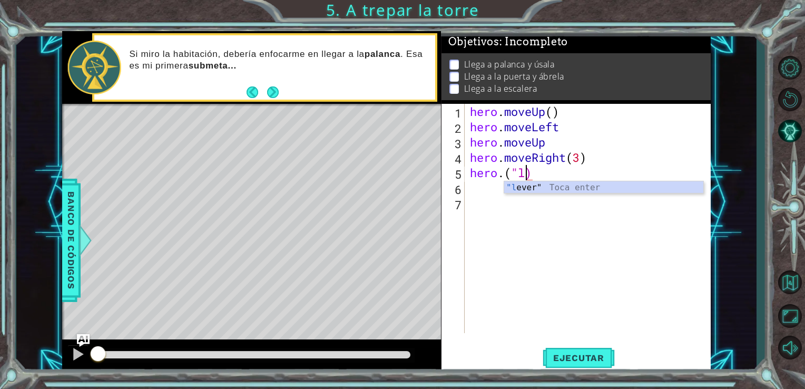
scroll to position [0, 2]
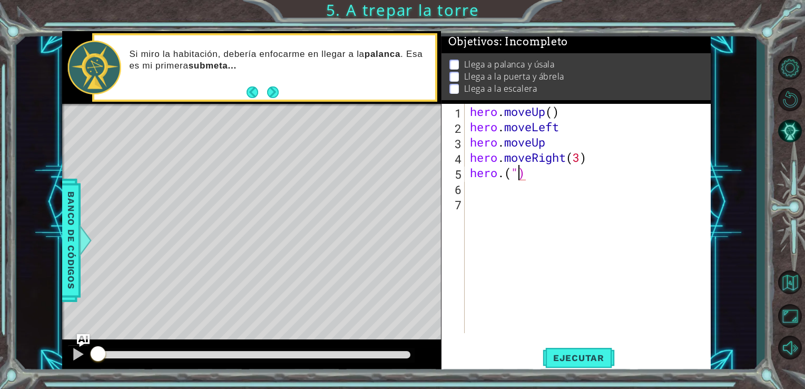
click at [517, 179] on div "hero . moveUp ( ) hero . moveLeft hero . moveUp hero . moveRight ( 3 ) hero . (…" at bounding box center [591, 234] width 246 height 260
click at [523, 176] on div "hero . moveUp ( ) hero . moveLeft hero . moveUp hero . moveRight ( 3 ) hero . (…" at bounding box center [591, 234] width 246 height 260
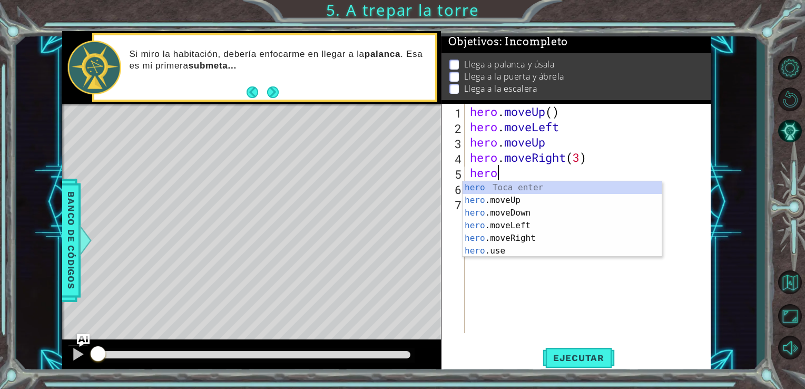
scroll to position [0, 0]
click at [507, 251] on div "hero Toca enter hero .moveUp Toca enter hero .moveDown Toca enter hero .moveLef…" at bounding box center [562, 231] width 199 height 101
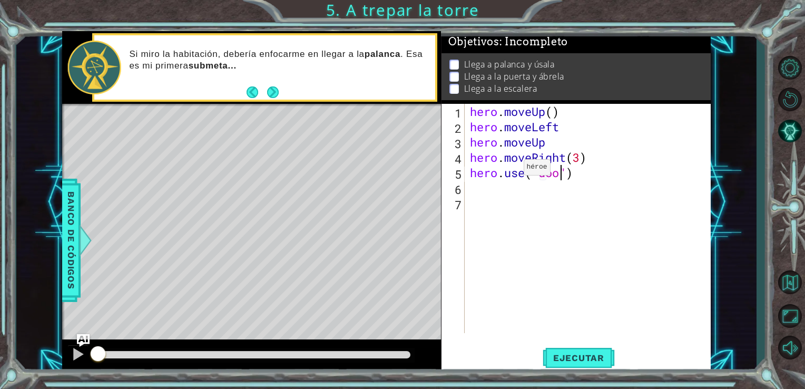
scroll to position [0, 4]
click at [585, 359] on span "Ejecutar" at bounding box center [579, 358] width 72 height 11
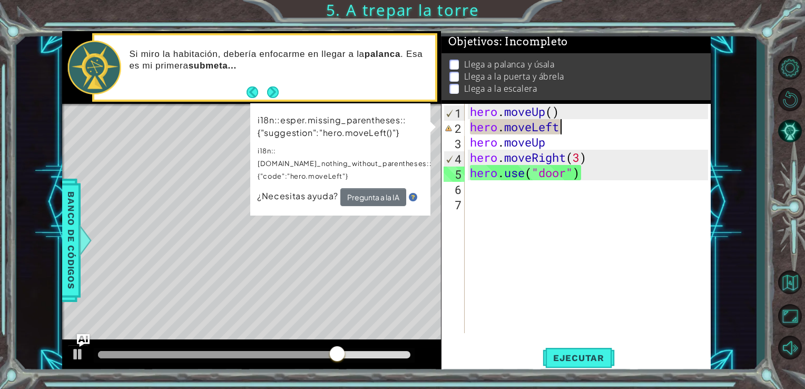
click at [562, 130] on div "hero . moveUp ( ) hero . moveLeft hero . moveUp hero . moveRight ( 3 ) hero . u…" at bounding box center [591, 234] width 246 height 260
click at [568, 130] on div "hero . moveUp ( ) hero . moveLeft hero . moveUp hero . moveRight ( 3 ) hero . u…" at bounding box center [591, 234] width 246 height 260
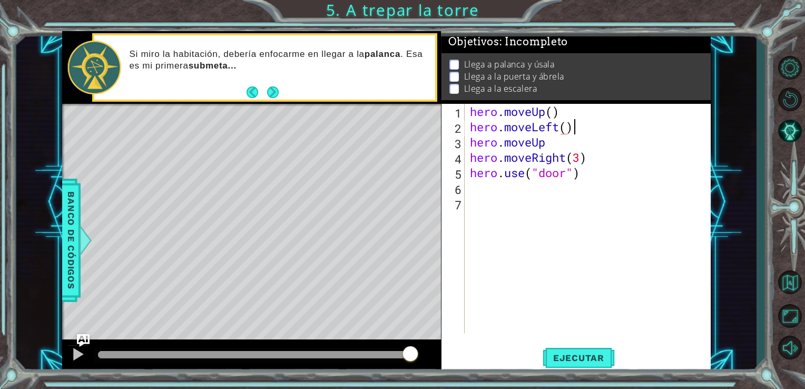
scroll to position [0, 4]
click at [544, 143] on div "hero . moveUp ( ) hero . moveLeft ( ) hero . moveUp hero . moveRight ( 3 ) hero…" at bounding box center [591, 234] width 246 height 260
click at [588, 363] on span "Ejecutar" at bounding box center [579, 358] width 72 height 11
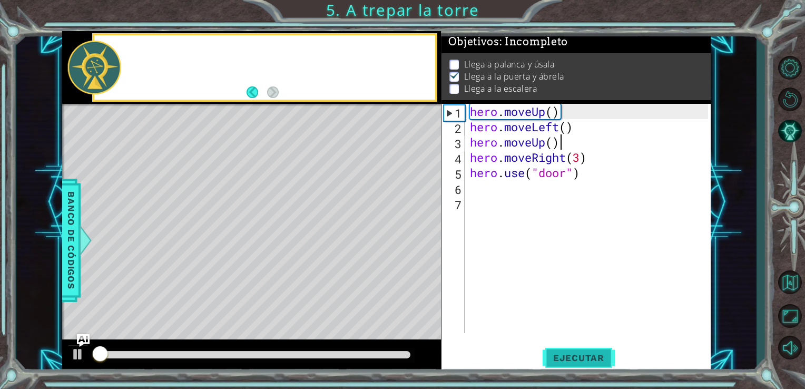
scroll to position [4, 0]
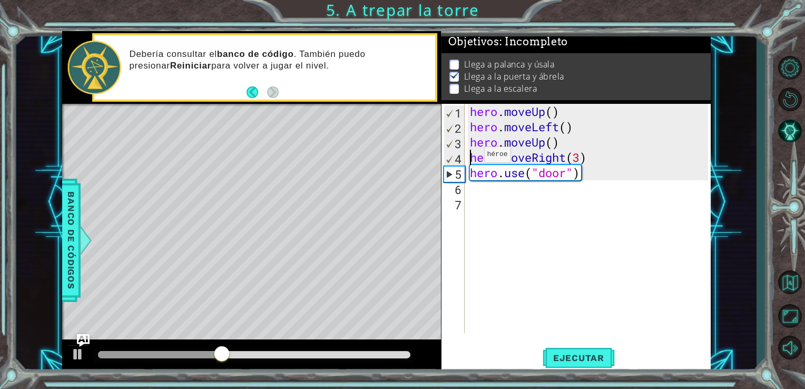
click at [468, 157] on div "hero . moveUp ( ) hero . moveLeft ( ) hero . moveUp ( ) hero . moveRight ( 3 ) …" at bounding box center [591, 234] width 246 height 260
type textarea "hero.moveRight(3)"
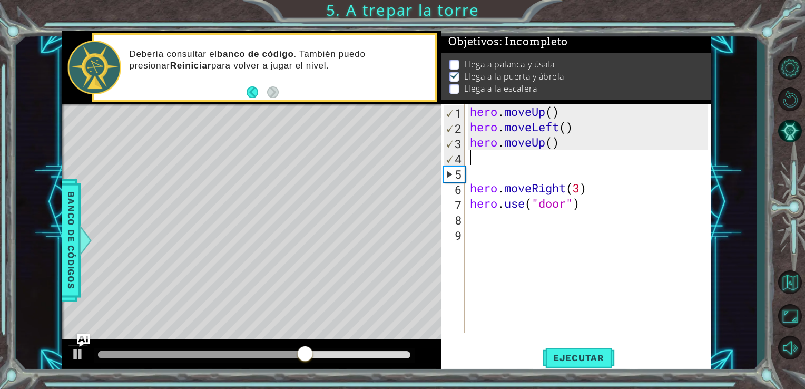
click at [468, 157] on div "hero . moveUp ( ) hero . moveLeft ( ) hero . moveUp ( ) hero . moveRight ( 3 ) …" at bounding box center [591, 234] width 246 height 260
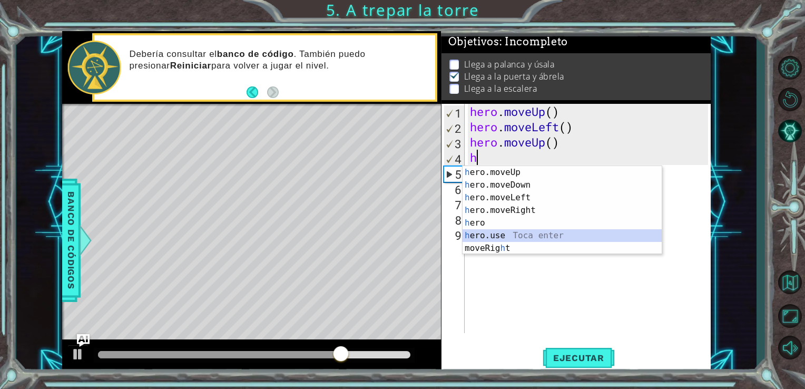
click at [493, 234] on div "h ero.moveUp Toca enter h ero.moveDown Toca enter h ero.moveLeft Toca enter h e…" at bounding box center [562, 223] width 199 height 114
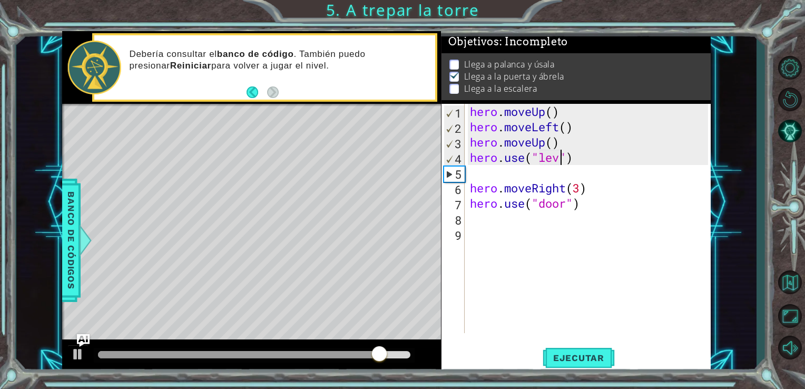
type textarea "hero.use("lever")"
click at [482, 177] on div "hero . moveUp ( ) hero . moveLeft ( ) hero . moveUp ( ) hero . use ( "lever" ) …" at bounding box center [591, 234] width 246 height 260
click at [487, 172] on div "hero . moveUp ( ) hero . moveLeft ( ) hero . moveUp ( ) hero . use ( "lever" ) …" at bounding box center [591, 234] width 246 height 260
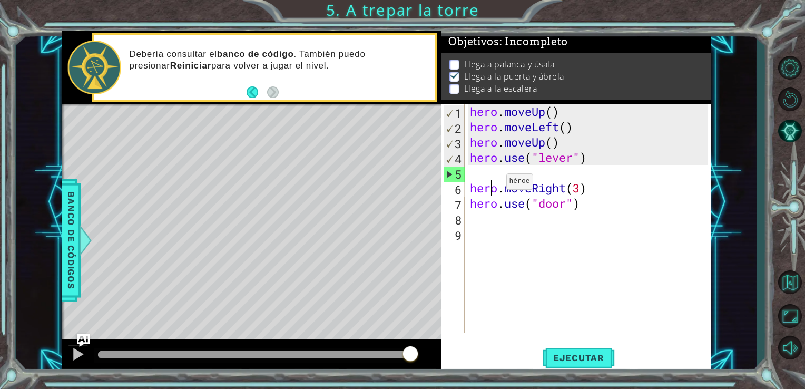
click at [490, 184] on div "hero . moveUp ( ) hero . moveLeft ( ) hero . moveUp ( ) hero . use ( "lever" ) …" at bounding box center [591, 234] width 246 height 260
type textarea "hero.moveRight(3)"
click at [470, 189] on div "hero . moveUp ( ) hero . moveLeft ( ) hero . moveUp ( ) hero . use ( "lever" ) …" at bounding box center [591, 234] width 246 height 260
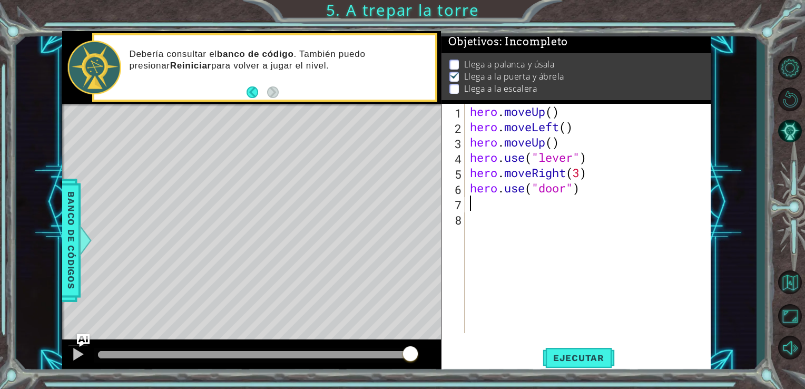
click at [486, 207] on div "hero . moveUp ( ) hero . moveLeft ( ) hero . moveUp ( ) hero . use ( "lever" ) …" at bounding box center [591, 234] width 246 height 260
type textarea "h"
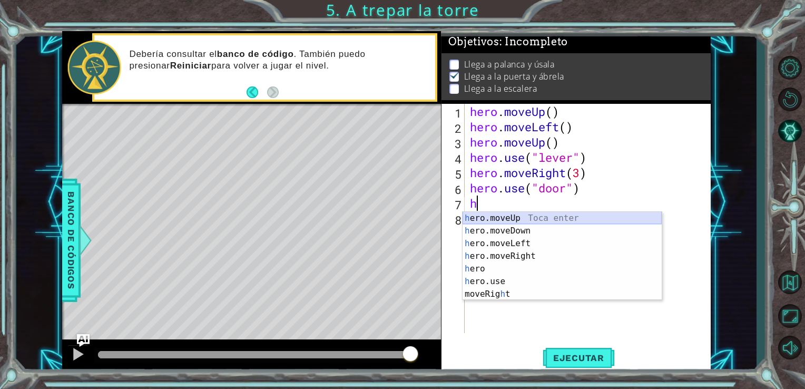
click at [490, 218] on div "h ero.moveUp Toca enter h ero.moveDown Toca enter h ero.moveLeft Toca enter h e…" at bounding box center [562, 269] width 199 height 114
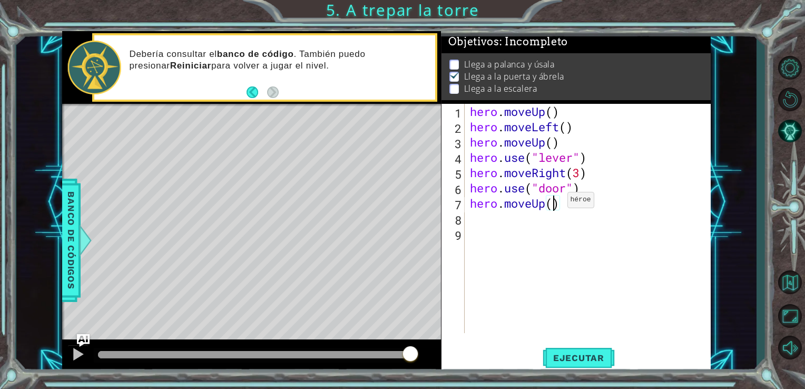
click at [551, 202] on div "hero . moveUp ( ) hero . moveLeft ( ) hero . moveUp ( ) hero . use ( "lever" ) …" at bounding box center [591, 234] width 246 height 260
type textarea "hero.moveUp(2)"
click at [468, 220] on div "hero . moveUp ( ) hero . moveLeft ( ) hero . moveUp ( ) hero . use ( "lever" ) …" at bounding box center [591, 234] width 246 height 260
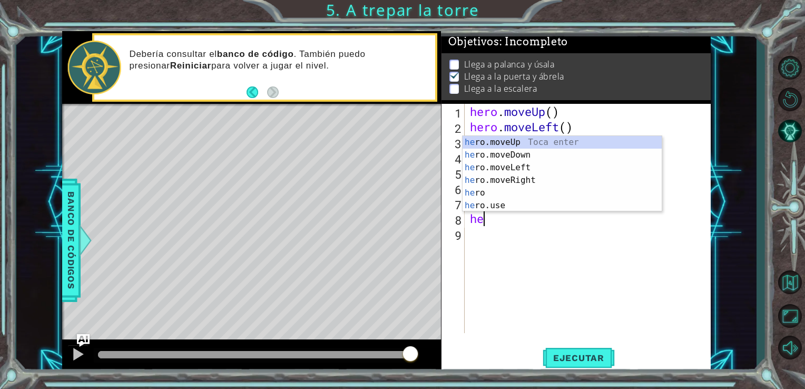
scroll to position [0, 0]
type textarea "hero"
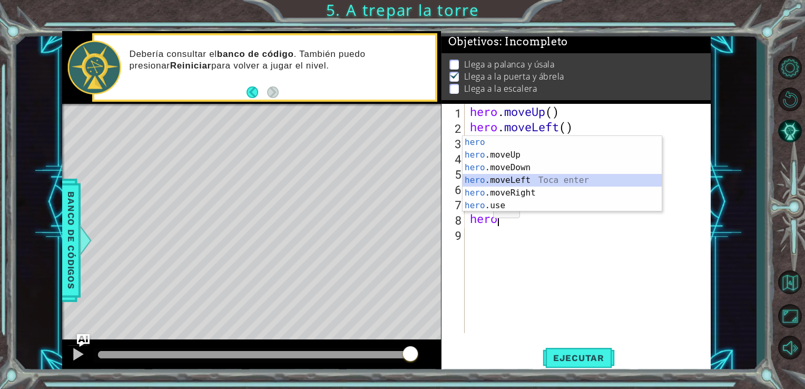
click at [498, 177] on div "hero Toca enter hero .moveUp Toca enter hero .moveDown Toca enter hero .moveLef…" at bounding box center [562, 186] width 199 height 101
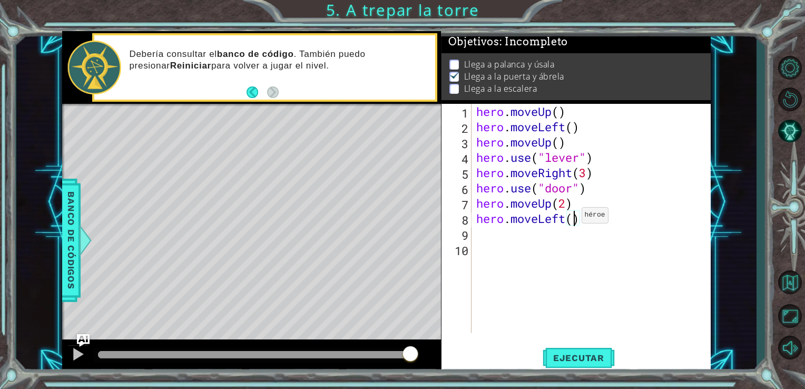
click at [572, 218] on div "hero . moveUp ( ) hero . moveLeft ( ) hero . moveUp ( ) hero . use ( "lever" ) …" at bounding box center [594, 234] width 240 height 260
type textarea "hero.moveLeft(3)"
click at [479, 235] on div "hero . moveUp ( ) hero . moveLeft ( ) hero . moveUp ( ) hero . use ( "lever" ) …" at bounding box center [594, 234] width 240 height 260
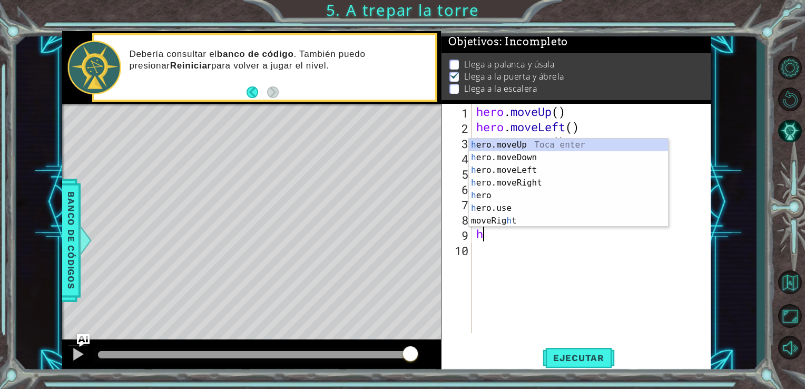
type textarea "he"
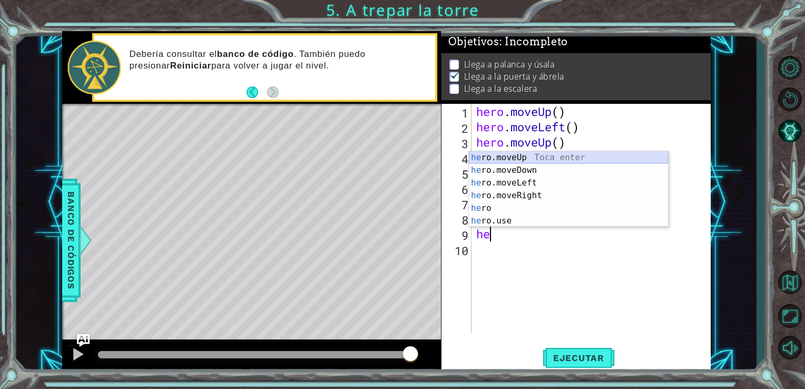
click at [503, 158] on div "he ro.moveUp Toca enter he ro.moveDown Toca enter he ro.moveLeft Toca enter he …" at bounding box center [568, 201] width 199 height 101
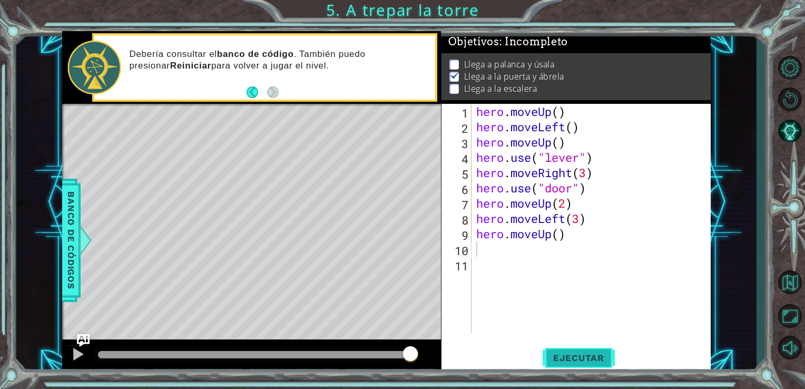
click at [572, 355] on span "Ejecutar" at bounding box center [579, 358] width 72 height 11
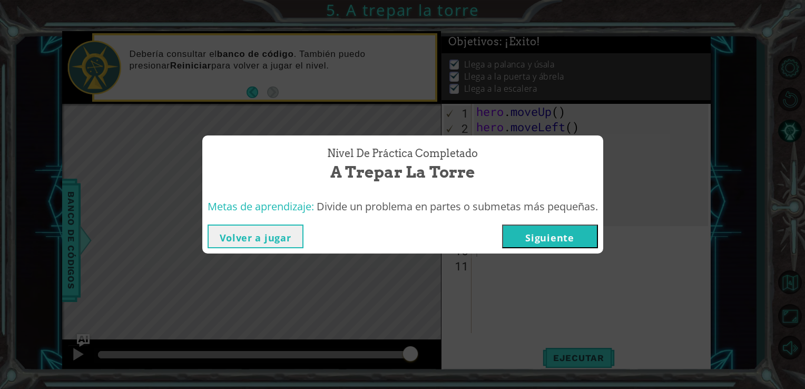
click at [565, 238] on button "Siguiente" at bounding box center [550, 236] width 96 height 24
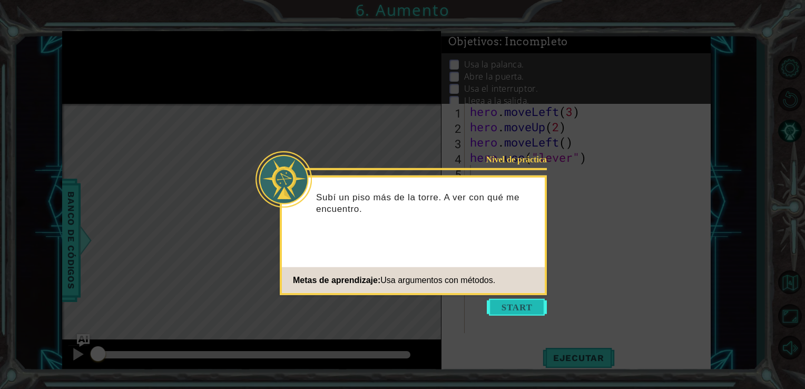
click at [515, 302] on button "Start" at bounding box center [517, 307] width 60 height 17
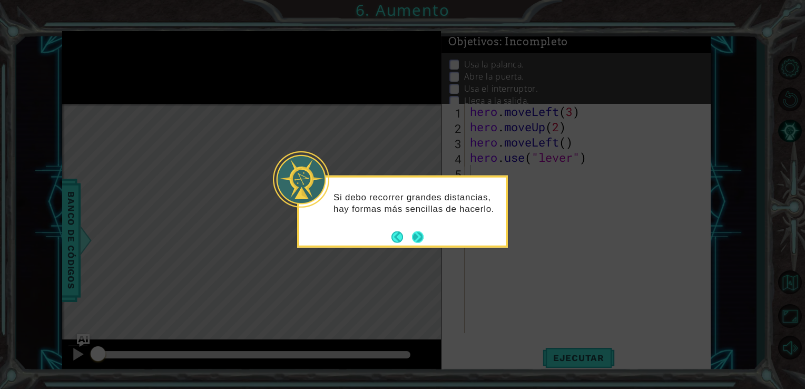
click at [416, 235] on button "Next" at bounding box center [418, 237] width 12 height 12
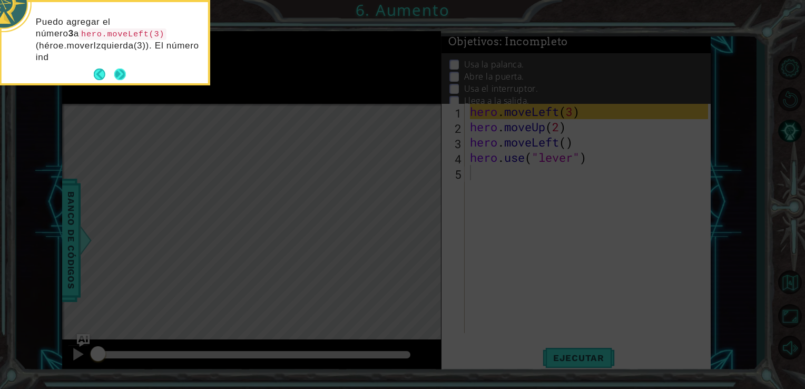
click at [121, 61] on div "Puedo agregar el número 3 a hero.moveLeft(3) (héroe.moverIzquierda(3)). El núme…" at bounding box center [105, 42] width 207 height 81
drag, startPoint x: 121, startPoint y: 61, endPoint x: 122, endPoint y: 75, distance: 14.8
click at [122, 75] on div "Puedo agregar el número 3 a hero.moveLeft(3) (héroe.moverIzquierda(3)). El núme…" at bounding box center [105, 42] width 207 height 81
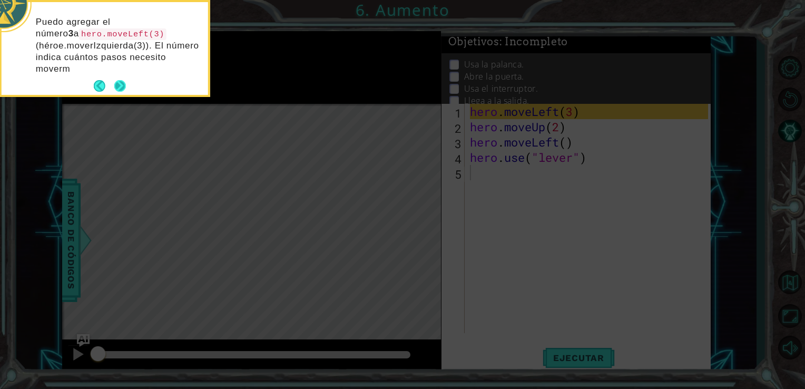
click at [122, 80] on button "Next" at bounding box center [120, 86] width 12 height 12
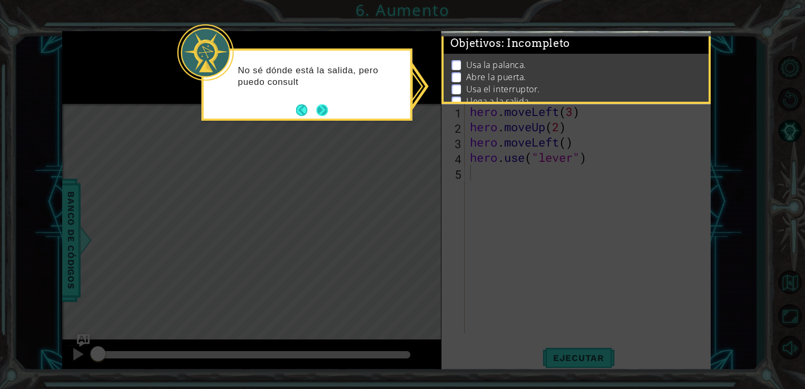
click at [326, 110] on button "Next" at bounding box center [322, 110] width 12 height 12
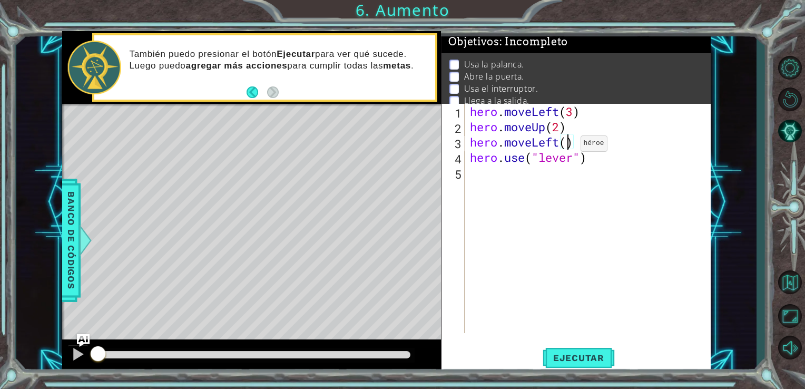
click at [565, 146] on div "hero . moveLeft ( 3 ) hero . moveUp ( 2 ) hero . moveLeft ( ) hero . use ( "lev…" at bounding box center [591, 234] width 246 height 260
click at [504, 160] on div "hero . moveLeft ( 3 ) hero . moveUp ( 2 ) hero . moveLeft ( 2 ) hero . use ( "l…" at bounding box center [591, 234] width 246 height 260
type textarea "hero.use("lever")"
click at [561, 173] on div "hero . moveLeft ( 3 ) hero . moveUp ( 2 ) hero . moveLeft ( 2 ) hero . use ( "l…" at bounding box center [591, 234] width 246 height 260
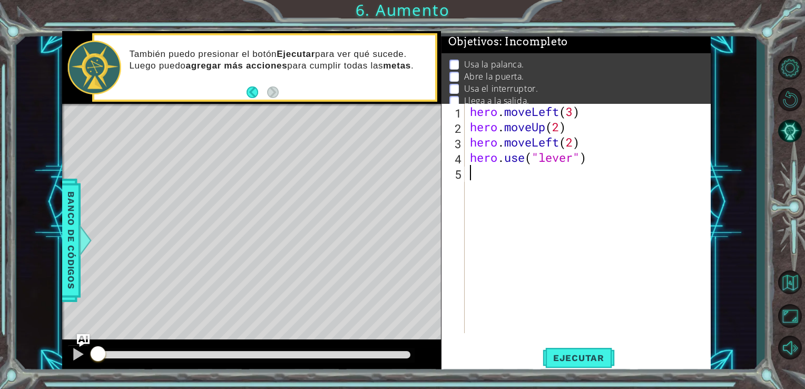
scroll to position [0, 0]
click at [566, 158] on div "hero . moveLeft ( 3 ) hero . moveUp ( 2 ) hero . moveLeft ( 2 ) hero . use ( "l…" at bounding box center [591, 234] width 246 height 260
click at [571, 158] on div "hero . moveLeft ( 3 ) hero . moveUp ( 2 ) hero . moveLeft ( 2 ) hero . use ( "l…" at bounding box center [591, 234] width 246 height 260
type textarea "hero.use("door")"
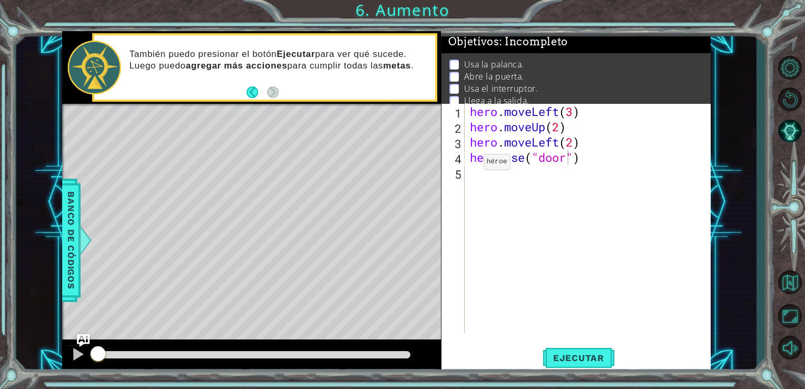
click at [467, 170] on div "hero.use("door") 1 2 3 4 5 hero . moveLeft ( 3 ) hero . moveUp ( 2 ) hero . mov…" at bounding box center [575, 218] width 267 height 229
click at [608, 165] on div "hero . moveLeft ( 3 ) hero . moveUp ( 2 ) hero . moveLeft ( 2 ) hero . use ( "d…" at bounding box center [591, 234] width 246 height 260
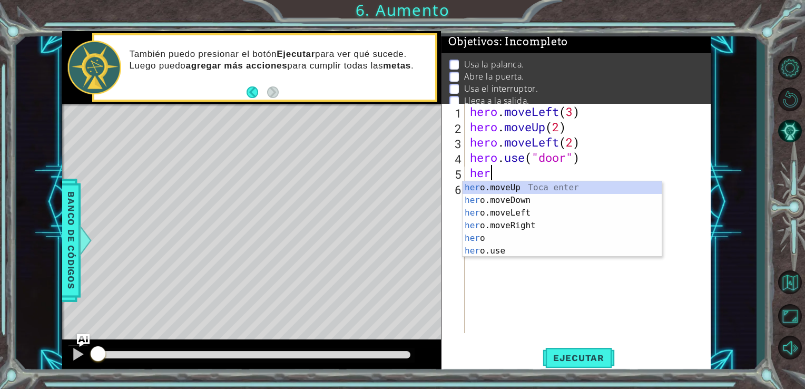
scroll to position [0, 0]
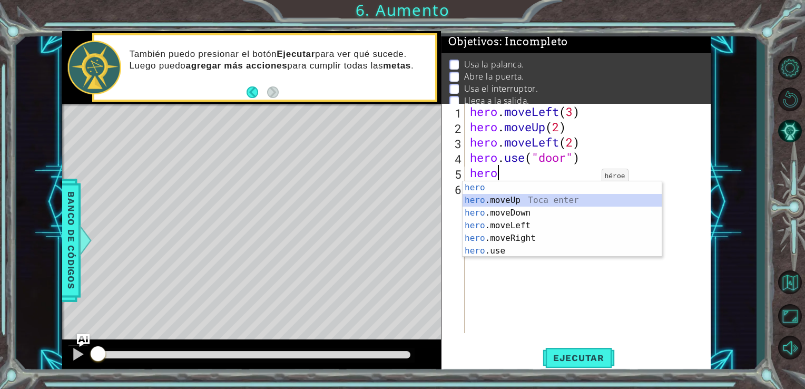
click at [503, 195] on div "hero Toca enter hero .moveUp Toca enter hero .moveDown Toca enter hero .moveLef…" at bounding box center [562, 231] width 199 height 101
type textarea "hero.moveUp(1)"
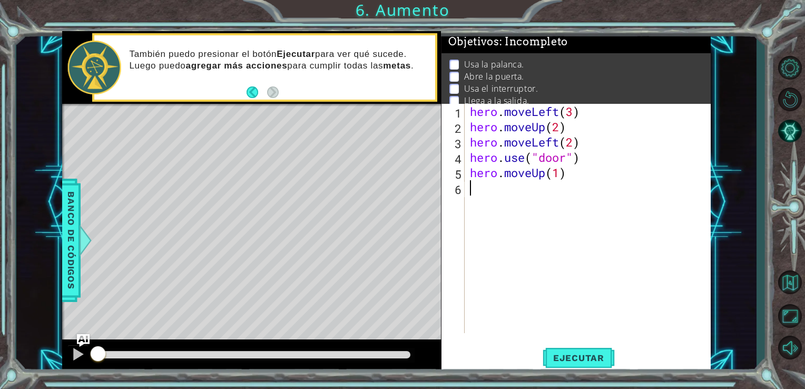
click at [472, 185] on div "hero . moveLeft ( 3 ) hero . moveUp ( 2 ) hero . moveLeft ( 2 ) hero . use ( "d…" at bounding box center [591, 234] width 246 height 260
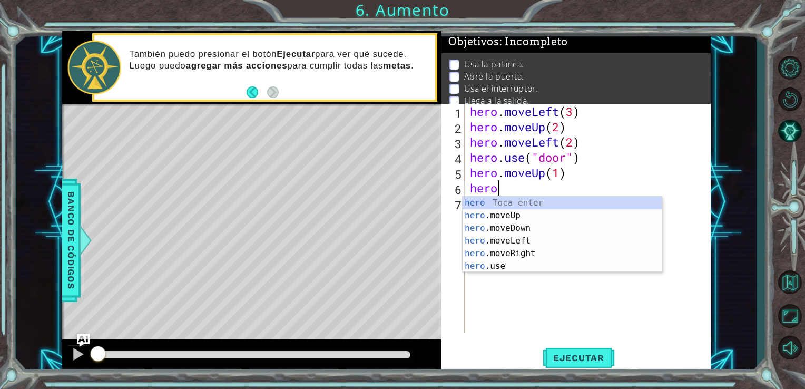
scroll to position [0, 1]
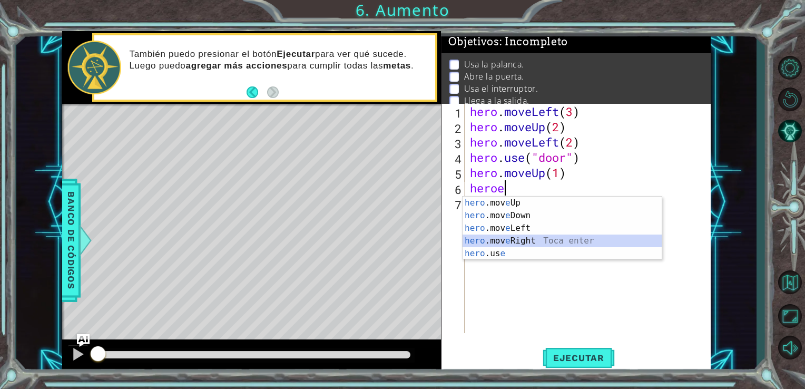
click at [497, 237] on div "hero .mov e Up Toca enter hero .mov e Down Toca enter hero .mov e Left Toca ent…" at bounding box center [562, 241] width 199 height 89
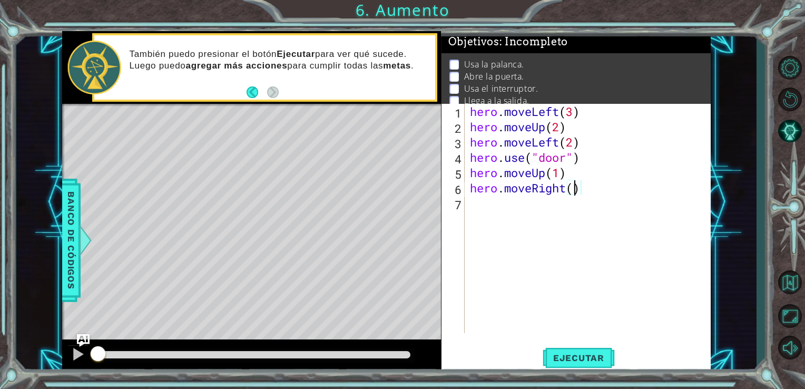
scroll to position [0, 4]
type textarea "hero.moveRight(2)"
click at [468, 206] on div "hero . moveLeft ( 3 ) hero . moveUp ( 2 ) hero . moveLeft ( 2 ) hero . use ( "d…" at bounding box center [591, 234] width 246 height 260
type textarea "heroe.lever"
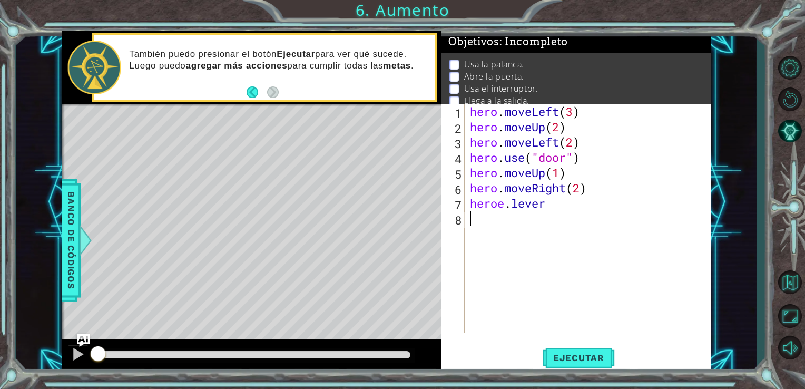
click at [468, 220] on div "hero . moveLeft ( 3 ) hero . moveUp ( 2 ) hero . moveLeft ( 2 ) hero . use ( "d…" at bounding box center [591, 234] width 246 height 260
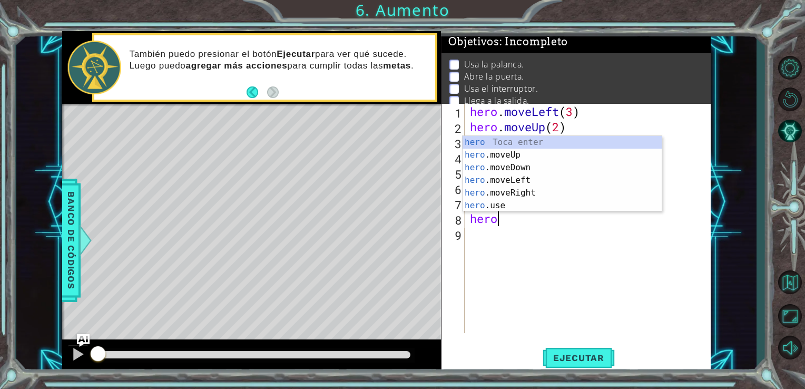
scroll to position [0, 1]
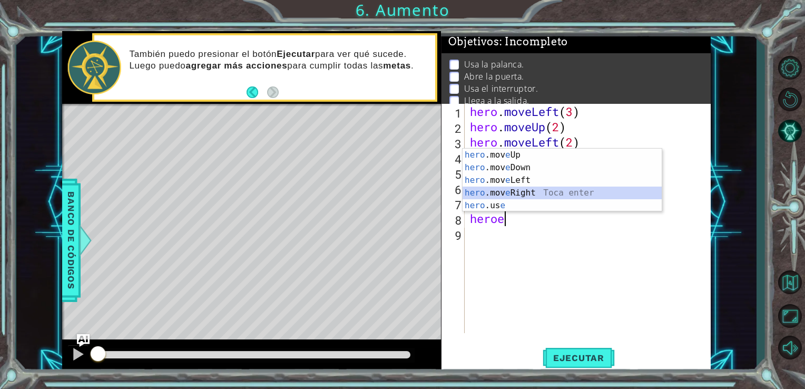
click at [510, 193] on div "hero .mov e Up Toca enter hero .mov e Down Toca enter hero .mov e Left Toca ent…" at bounding box center [562, 193] width 199 height 89
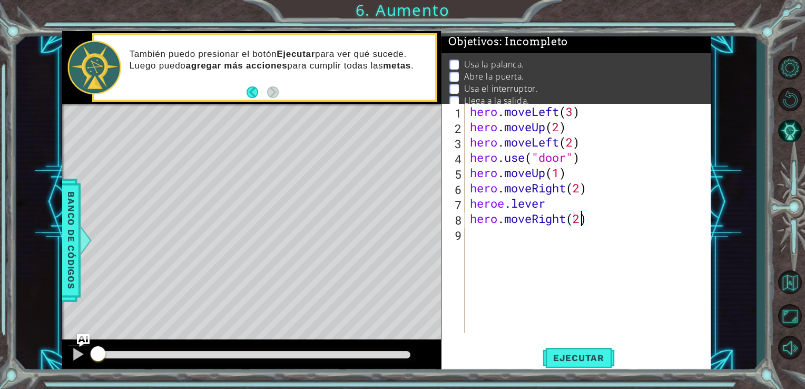
scroll to position [0, 4]
type textarea "hero.moveRight(2)"
click at [570, 361] on span "Ejecutar" at bounding box center [579, 358] width 72 height 11
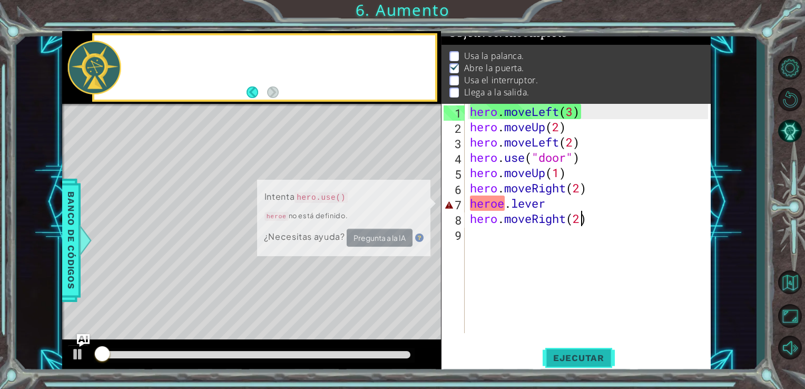
scroll to position [11, 0]
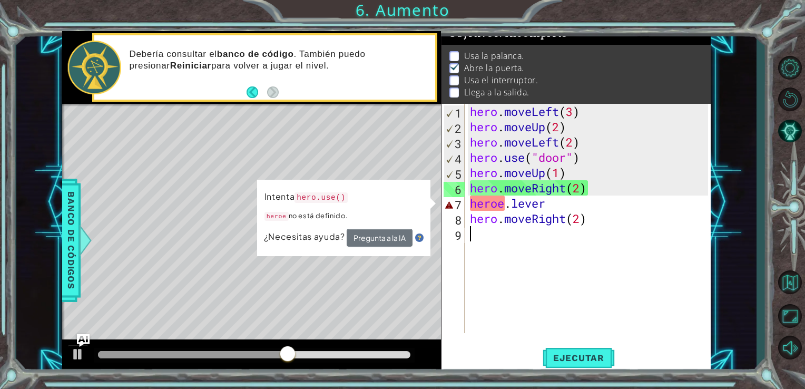
click at [516, 277] on div "hero . moveLeft ( 3 ) hero . moveUp ( 2 ) hero . moveLeft ( 2 ) hero . use ( "d…" at bounding box center [591, 234] width 246 height 260
click at [363, 203] on div "Intenta hero.use() heroe no está definido. ¿Necesitas ayuda? Pregunta a la IA" at bounding box center [344, 217] width 174 height 77
click at [431, 203] on div "Intenta hero.use() heroe no está definido. ¿Necesitas ayuda? Pregunta a la IA" at bounding box center [343, 218] width 173 height 76
click at [431, 203] on div "Intenta hero.use() heroe no está definido. ¿Necesitas ayuda? Pregunta a la IA" at bounding box center [344, 217] width 174 height 77
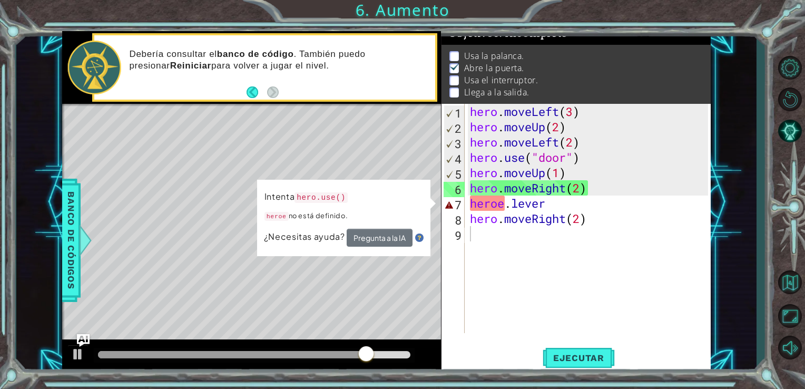
click at [431, 203] on div "Intenta hero.use() heroe no está definido. ¿Necesitas ayuda? Pregunta a la IA" at bounding box center [344, 217] width 174 height 77
click at [573, 144] on div "hero . moveLeft ( 3 ) hero . moveUp ( 2 ) hero . moveLeft ( 2 ) hero . use ( "d…" at bounding box center [591, 234] width 246 height 260
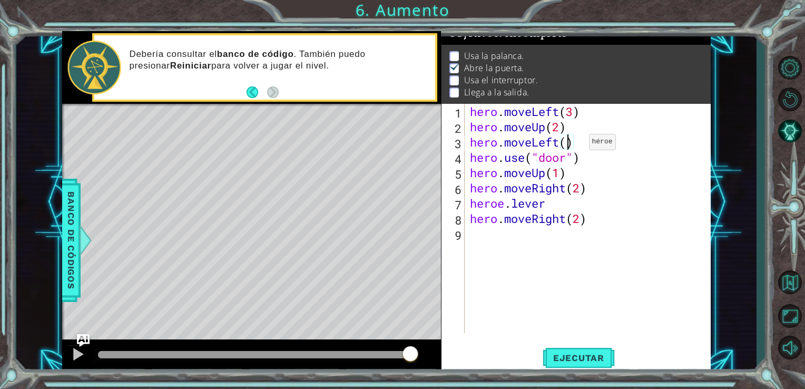
type textarea "hero.moveLeft(1)"
click at [582, 145] on div "hero . moveLeft ( 3 ) hero . moveUp ( 2 ) hero . moveLeft ( 1 ) hero . use ( "d…" at bounding box center [591, 234] width 246 height 260
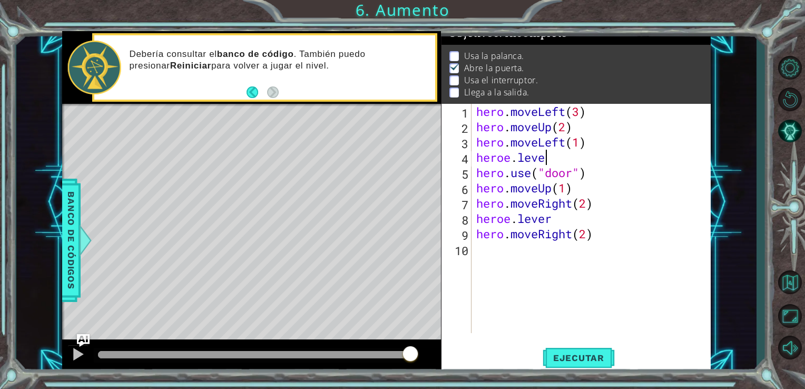
scroll to position [0, 3]
type textarea "heroe.lever()"
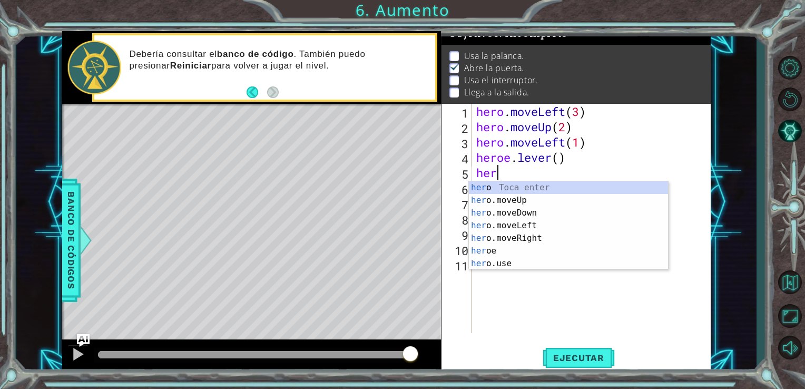
scroll to position [0, 0]
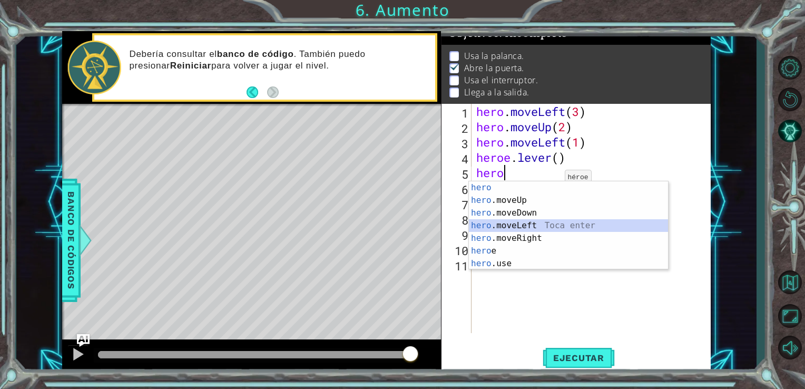
click at [525, 226] on div "hero Toca enter hero .moveUp Toca enter hero .moveDown Toca enter hero .moveLef…" at bounding box center [568, 238] width 199 height 114
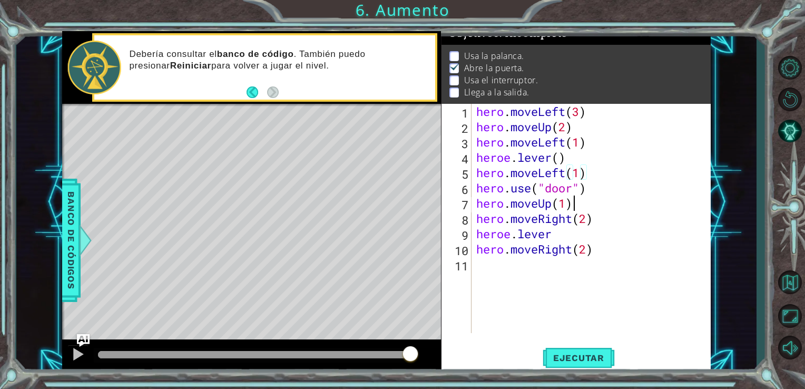
click at [573, 205] on div "hero . moveLeft ( 3 ) hero . moveUp ( 2 ) hero . moveLeft ( 1 ) heroe . lever (…" at bounding box center [594, 234] width 240 height 260
click at [590, 192] on div "hero . moveLeft ( 3 ) hero . moveUp ( 2 ) hero . moveLeft ( 1 ) heroe . lever (…" at bounding box center [594, 234] width 240 height 260
click at [573, 357] on span "Ejecutar" at bounding box center [579, 358] width 72 height 11
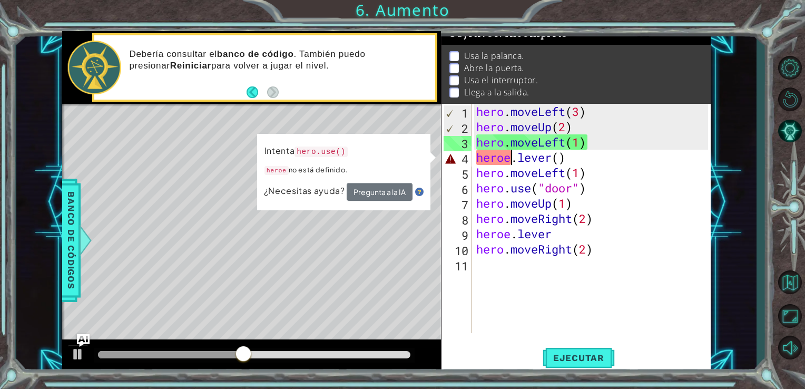
click at [510, 161] on div "hero . moveLeft ( 3 ) hero . moveUp ( 2 ) hero . moveLeft ( 1 ) heroe . lever (…" at bounding box center [594, 234] width 240 height 260
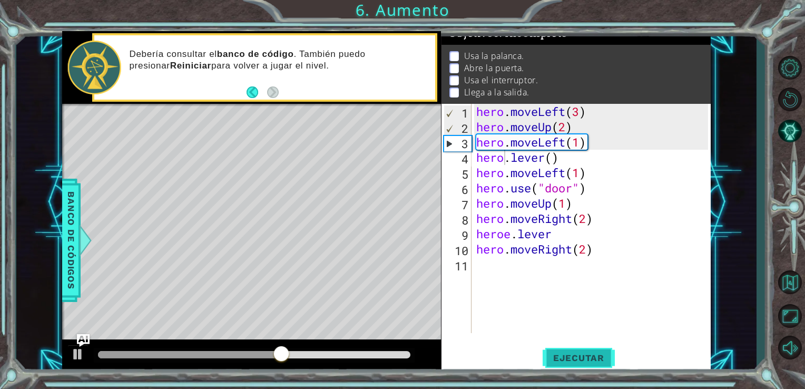
click at [567, 349] on button "Ejecutar" at bounding box center [579, 357] width 72 height 27
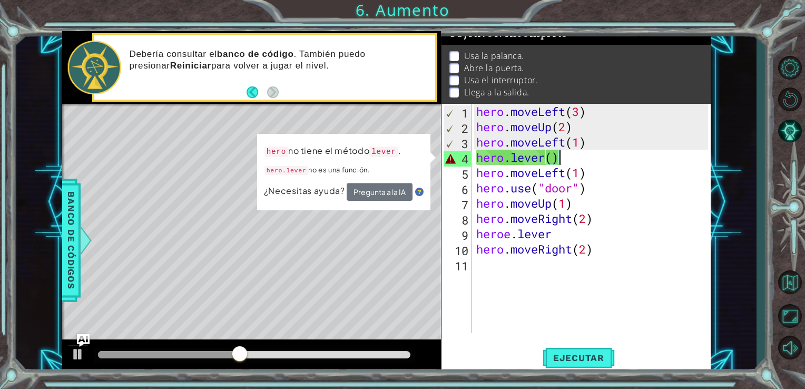
click at [573, 157] on div "hero . moveLeft ( 3 ) hero . moveUp ( 2 ) hero . moveLeft ( 1 ) hero . lever ( …" at bounding box center [594, 234] width 240 height 260
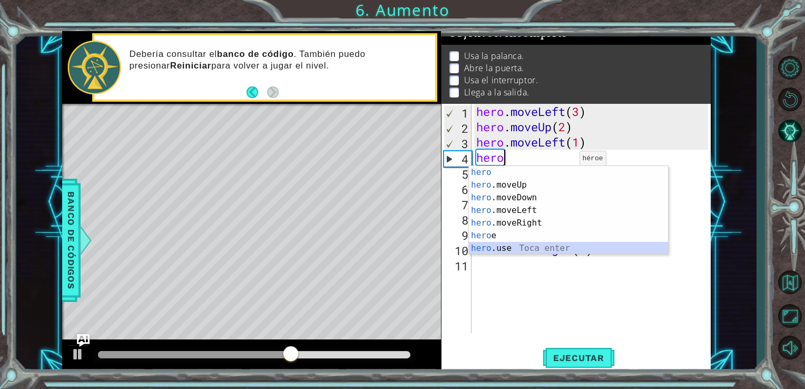
click at [499, 248] on div "hero Toca enter hero .moveUp Toca enter hero .moveDown Toca enter hero .moveLef…" at bounding box center [568, 223] width 199 height 114
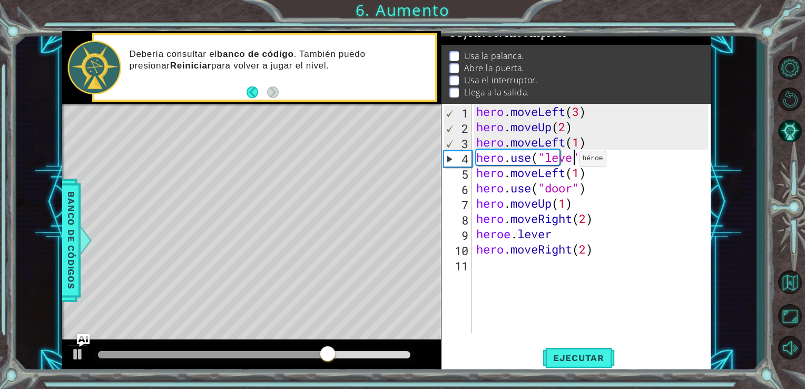
type textarea "hero.use("lever")"
click at [585, 358] on span "Ejecutar" at bounding box center [579, 358] width 72 height 11
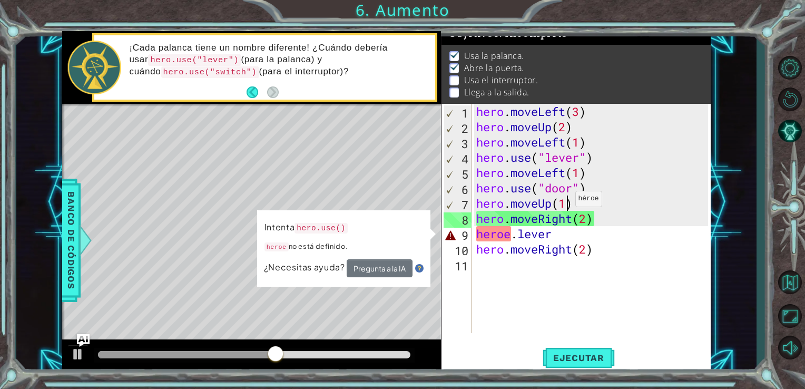
click at [566, 201] on div "hero . moveLeft ( 3 ) hero . moveUp ( 2 ) hero . moveLeft ( 1 ) hero . use ( "l…" at bounding box center [594, 234] width 240 height 260
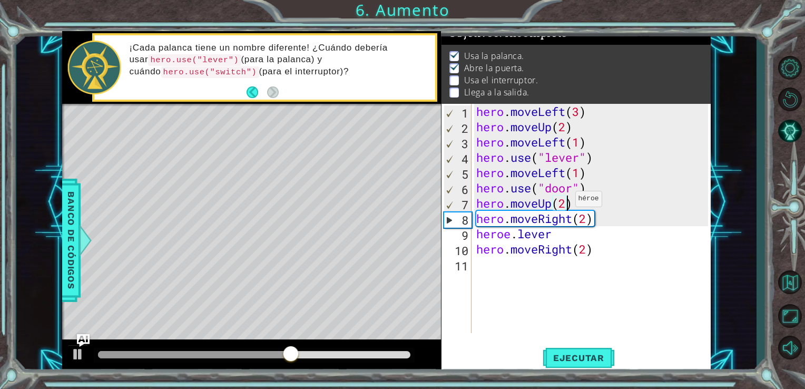
scroll to position [0, 4]
click at [570, 363] on span "Ejecutar" at bounding box center [579, 358] width 72 height 11
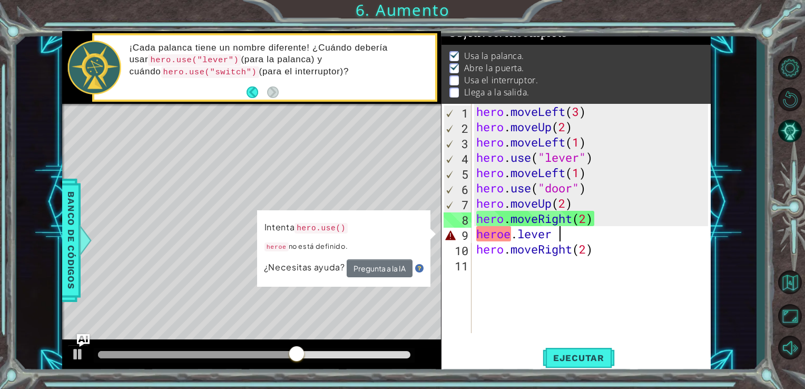
click at [564, 234] on div "hero . moveLeft ( 3 ) hero . moveUp ( 2 ) hero . moveLeft ( 1 ) hero . use ( "l…" at bounding box center [594, 234] width 240 height 260
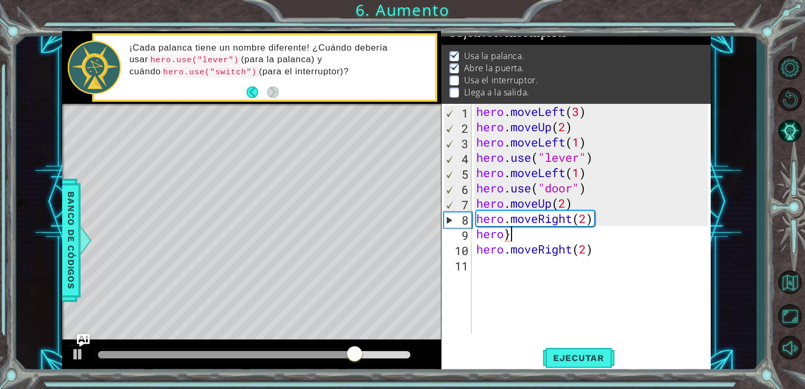
scroll to position [0, 0]
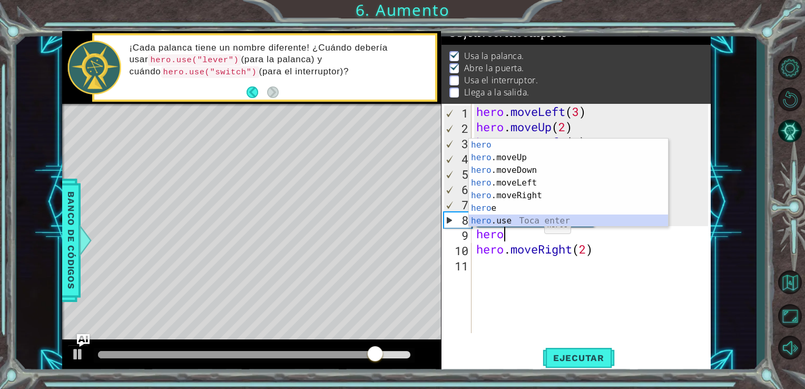
click at [510, 218] on div "hero Toca enter hero .moveUp Toca enter hero .moveDown Toca enter hero .moveLef…" at bounding box center [568, 196] width 199 height 114
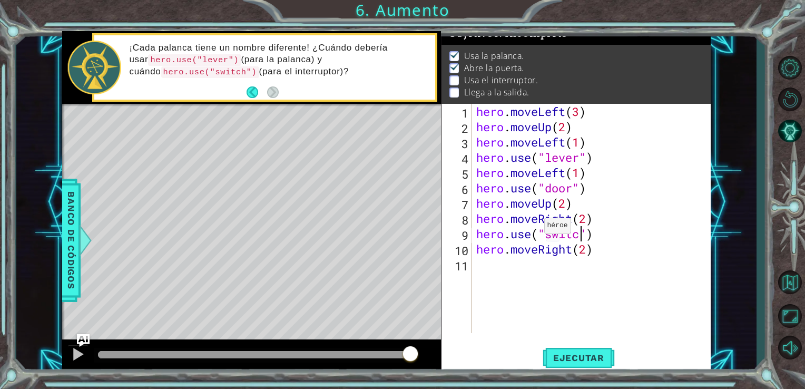
scroll to position [0, 4]
click at [588, 254] on div "hero . moveLeft ( 3 ) hero . moveUp ( 2 ) hero . moveLeft ( 1 ) hero . use ( "l…" at bounding box center [594, 234] width 240 height 260
type textarea "hero.moveRight(1)"
click at [478, 261] on div "hero . moveLeft ( 3 ) hero . moveUp ( 2 ) hero . moveLeft ( 1 ) hero . use ( "l…" at bounding box center [594, 234] width 240 height 260
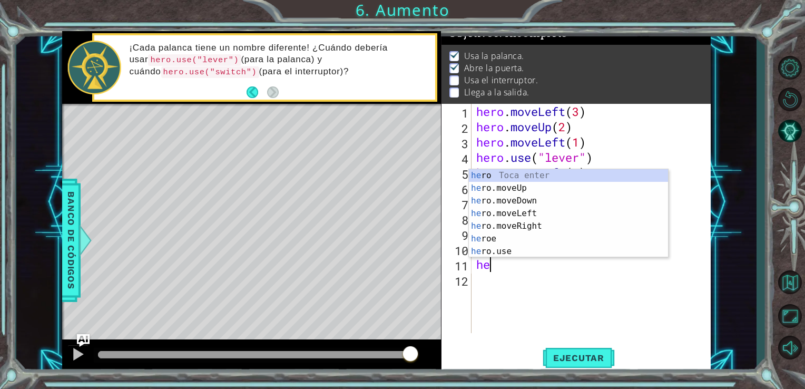
scroll to position [0, 0]
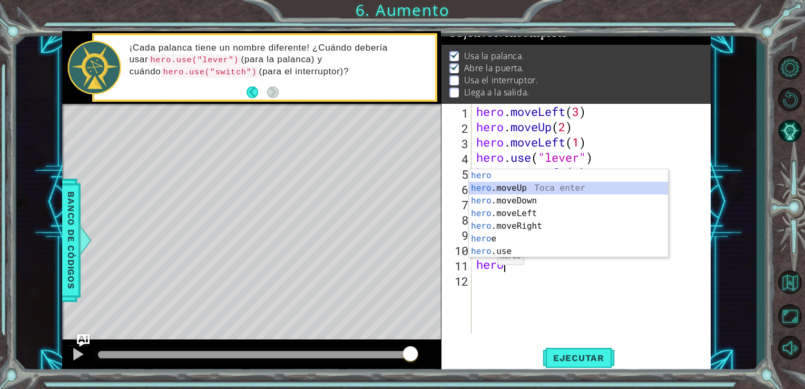
click at [510, 188] on div "hero Toca enter hero .moveUp Toca enter hero .moveDown Toca enter hero .moveLef…" at bounding box center [568, 226] width 199 height 114
type textarea "hero.moveUp(1)"
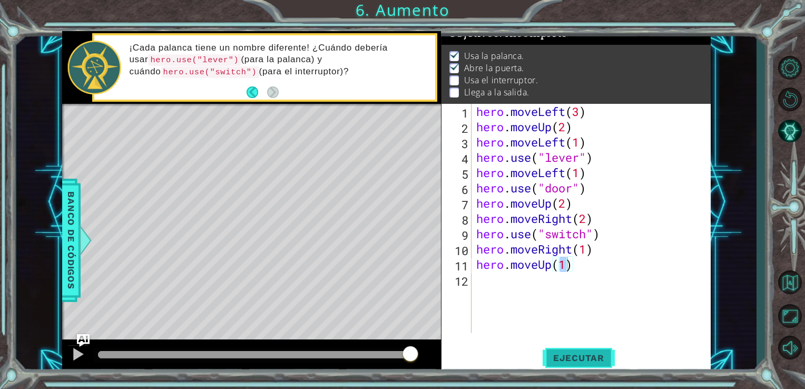
click at [594, 357] on span "Ejecutar" at bounding box center [579, 358] width 72 height 11
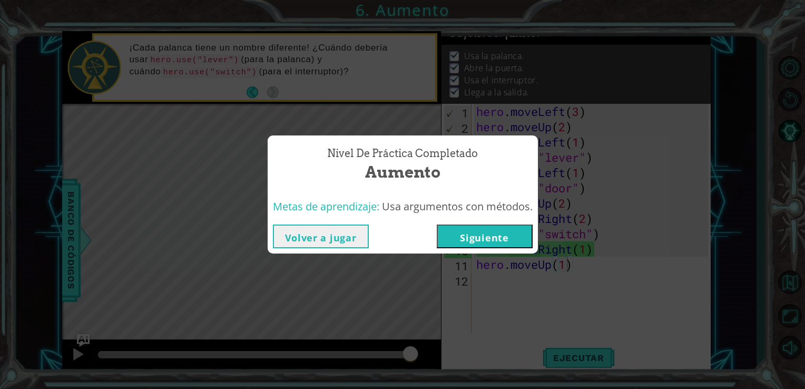
click at [493, 239] on button "Siguiente" at bounding box center [485, 236] width 96 height 24
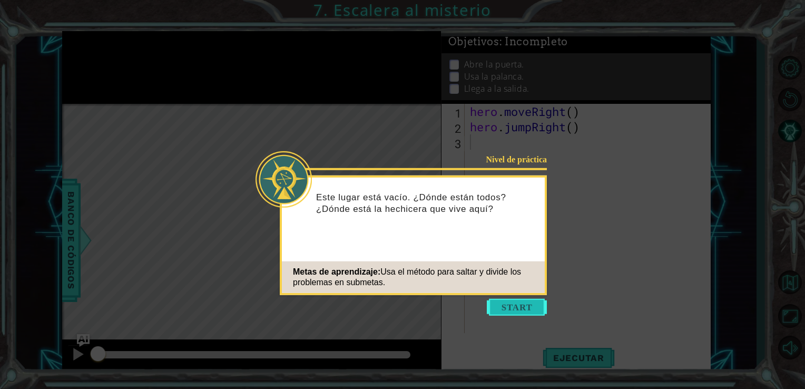
click at [511, 309] on button "Start" at bounding box center [517, 307] width 60 height 17
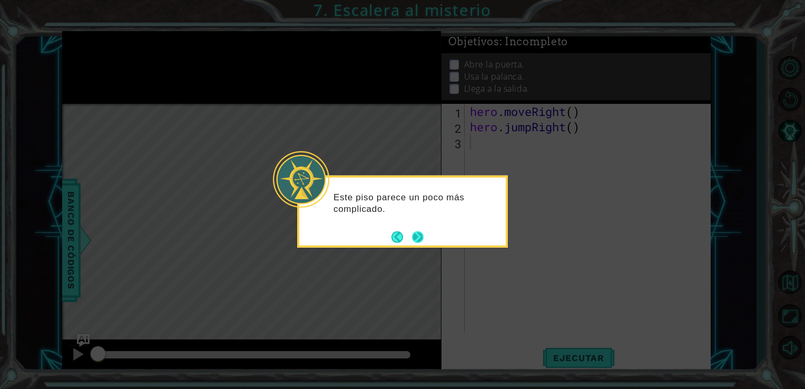
click at [421, 228] on div "Este piso parece un poco más complicado." at bounding box center [402, 207] width 207 height 53
click at [417, 235] on button "Next" at bounding box center [418, 237] width 12 height 12
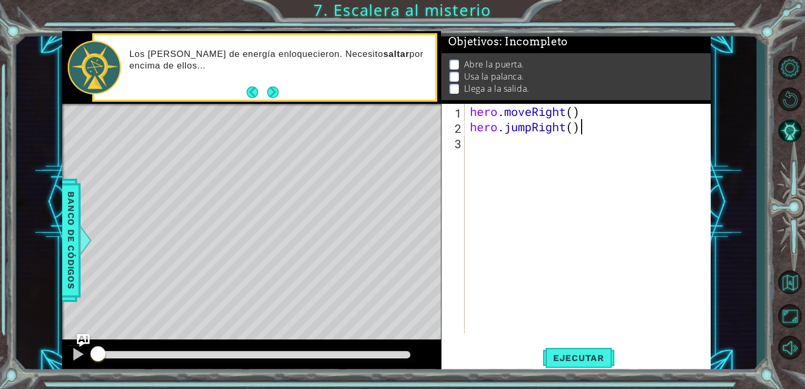
click at [581, 130] on div "hero . moveRight ( ) hero . jumpRight ( )" at bounding box center [591, 234] width 246 height 260
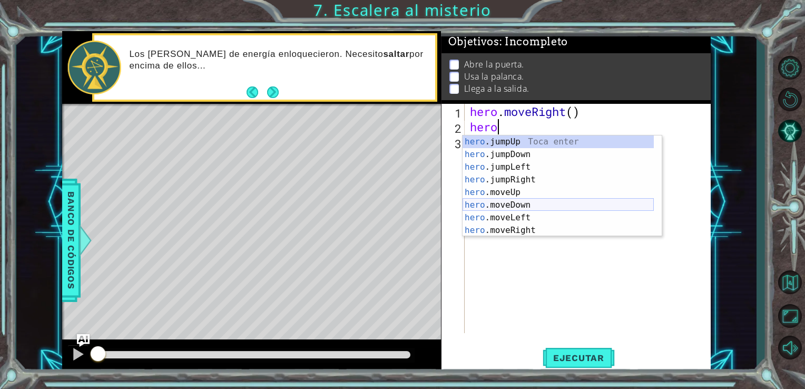
type textarea "hero."
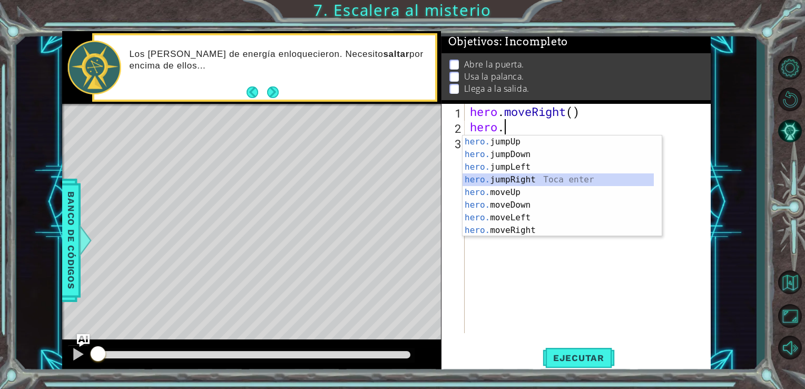
click at [496, 178] on div "hero. jumpUp Toca enter hero. jumpDown Toca enter hero. jumpLeft Toca enter her…" at bounding box center [558, 198] width 191 height 126
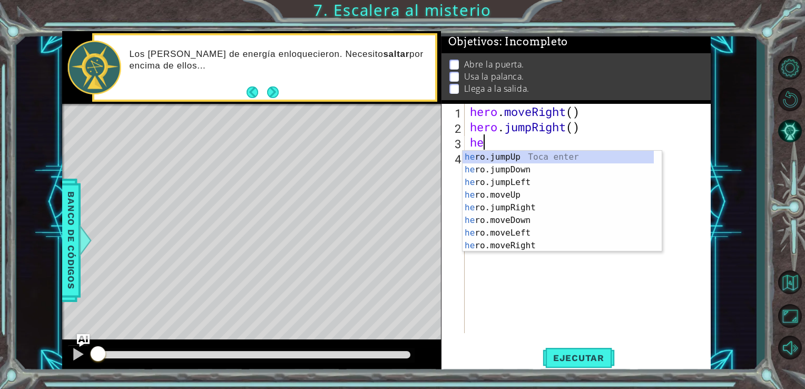
scroll to position [0, 0]
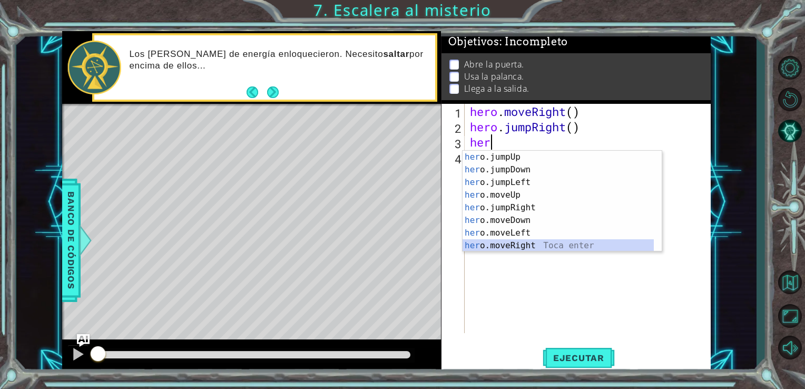
click at [499, 245] on div "her o.jumpUp Toca enter her o.jumpDown Toca enter her o.jumpLeft Toca enter her…" at bounding box center [558, 214] width 191 height 126
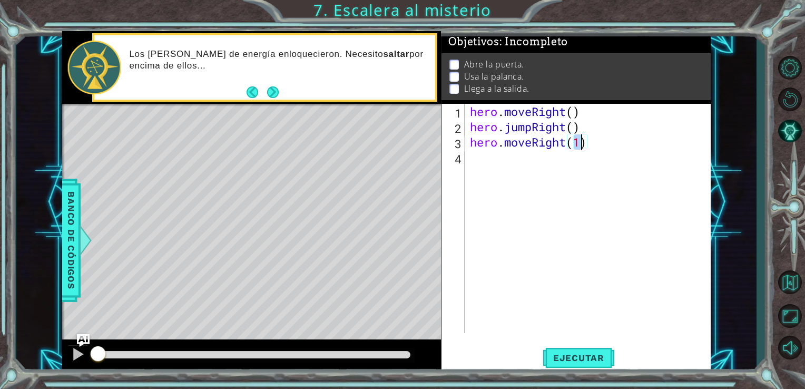
type textarea "hero.moveRight(1)"
click at [467, 203] on div "hero.moveRight(1) 1 2 3 4 hero . moveRight ( ) hero . jumpRight ( ) hero . move…" at bounding box center [575, 218] width 267 height 229
click at [468, 166] on div "hero . moveRight ( ) hero . jumpRight ( ) hero . moveRight ( 1 )" at bounding box center [591, 234] width 246 height 260
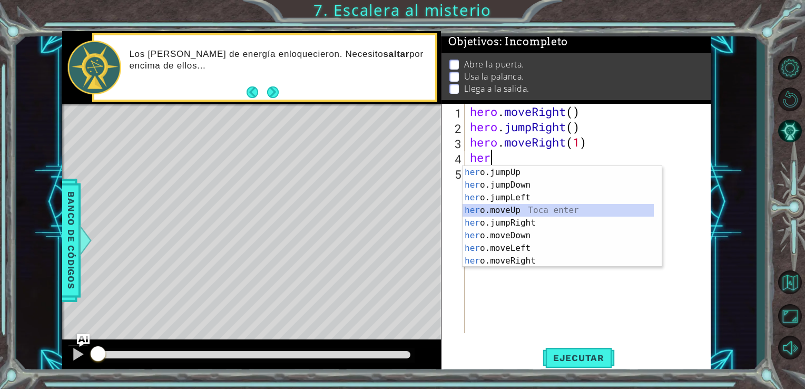
click at [509, 210] on div "her o.jumpUp Toca enter her o.jumpDown Toca enter her o.jumpLeft Toca enter her…" at bounding box center [558, 229] width 191 height 126
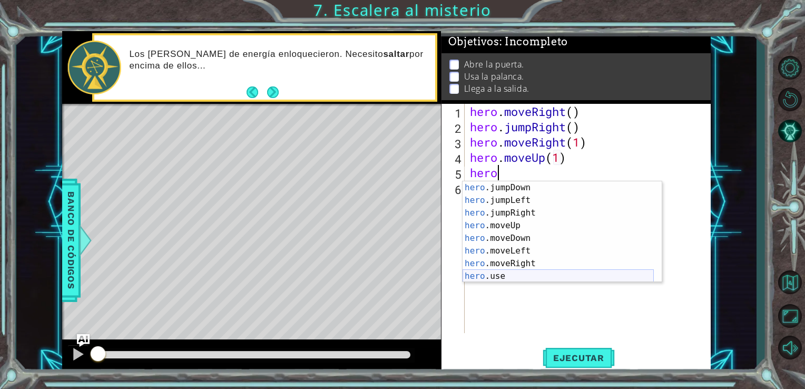
scroll to position [25, 0]
click at [504, 278] on div "hero .jumpDown Toca enter hero .jumpLeft Toca enter hero .jumpRight Toca enter …" at bounding box center [558, 244] width 191 height 126
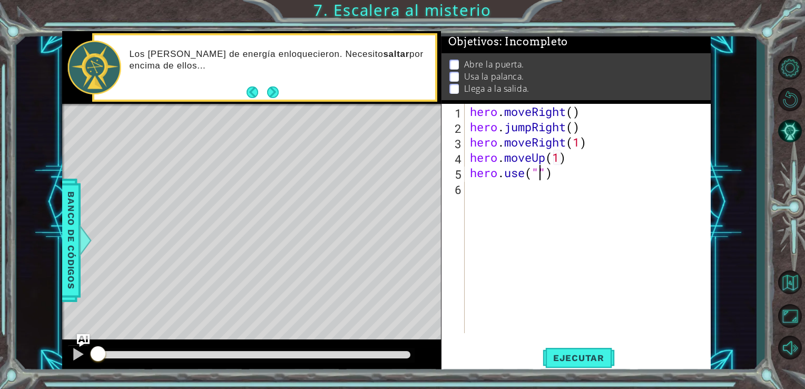
scroll to position [0, 3]
type textarea "hero.use("door")"
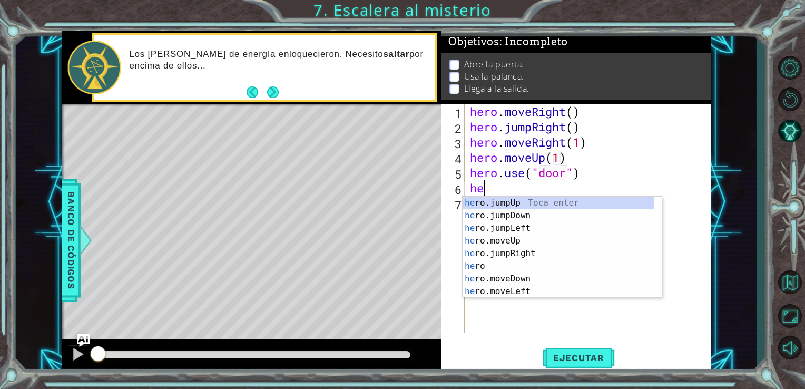
scroll to position [0, 0]
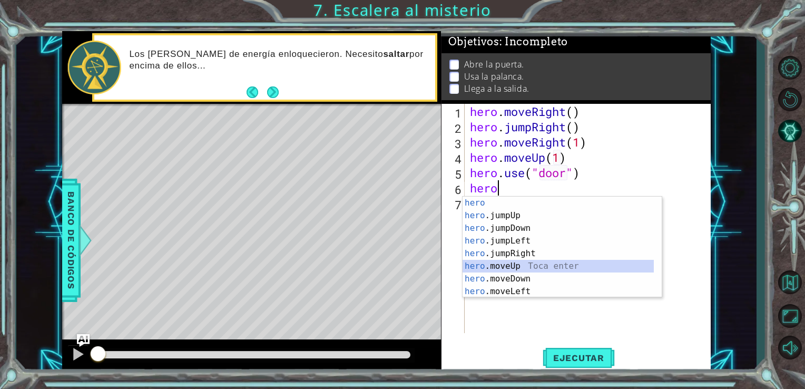
click at [503, 268] on div "hero Toca enter hero .jumpUp Toca enter hero .jumpDown Toca enter hero .jumpLef…" at bounding box center [558, 260] width 191 height 126
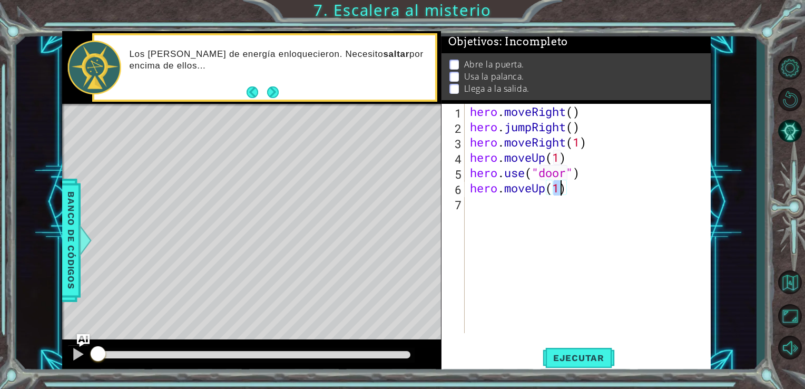
type textarea "hero.moveUp(2)"
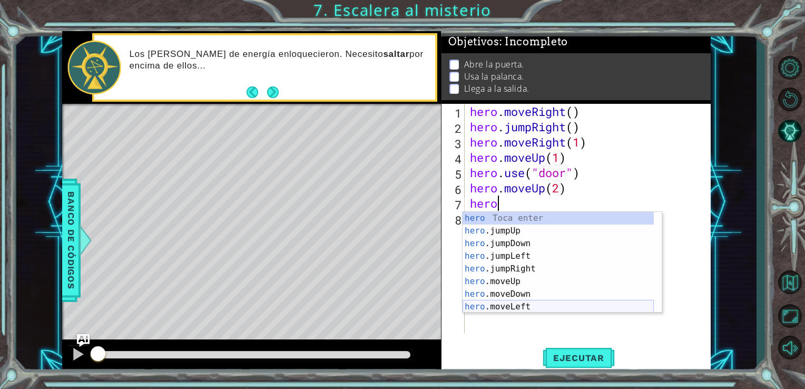
click at [510, 305] on div "hero Toca enter hero .jumpUp Toca enter hero .jumpDown Toca enter hero .jumpLef…" at bounding box center [558, 275] width 191 height 126
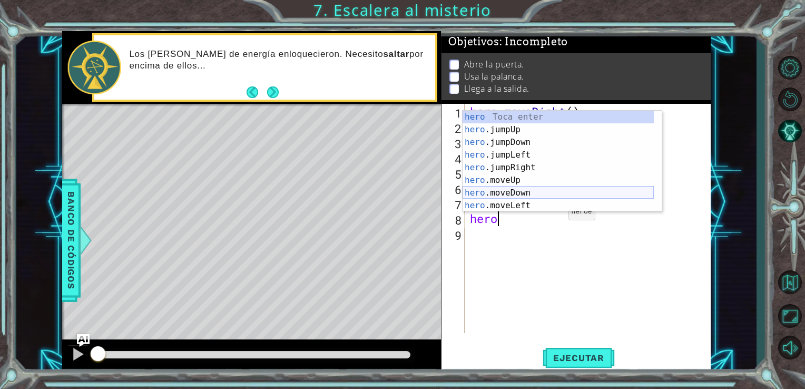
scroll to position [25, 0]
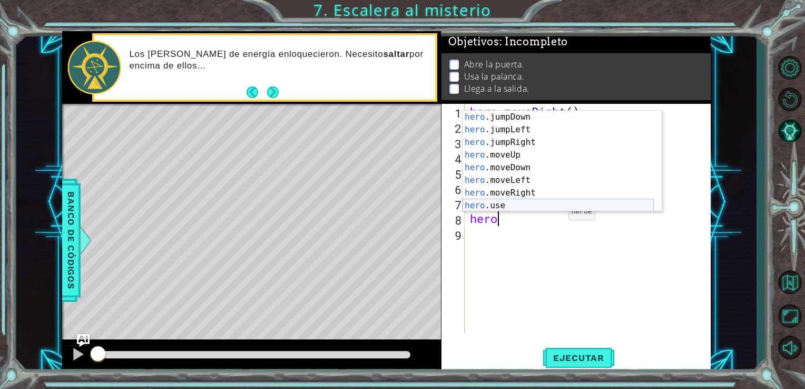
click at [516, 203] on div "hero .jumpDown Toca enter hero .jumpLeft Toca enter hero .jumpRight Toca enter …" at bounding box center [558, 174] width 191 height 126
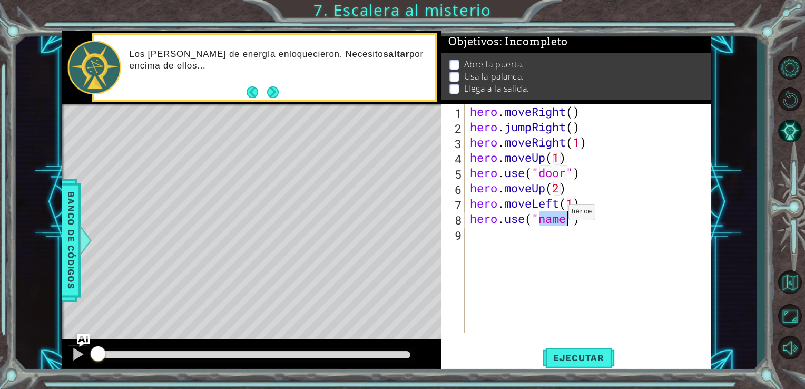
scroll to position [0, 4]
type textarea "hero.use("lever")"
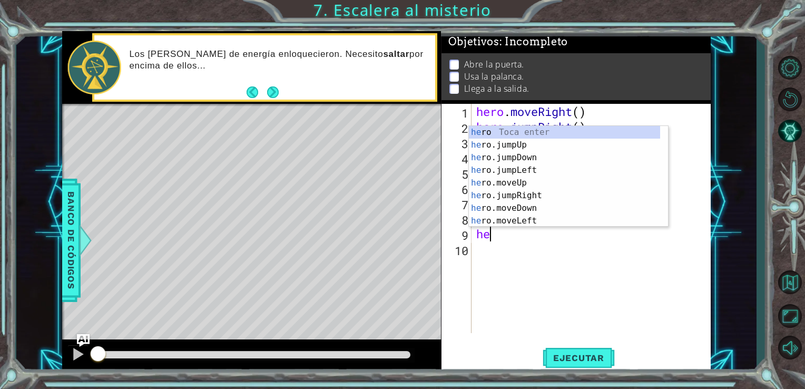
scroll to position [0, 0]
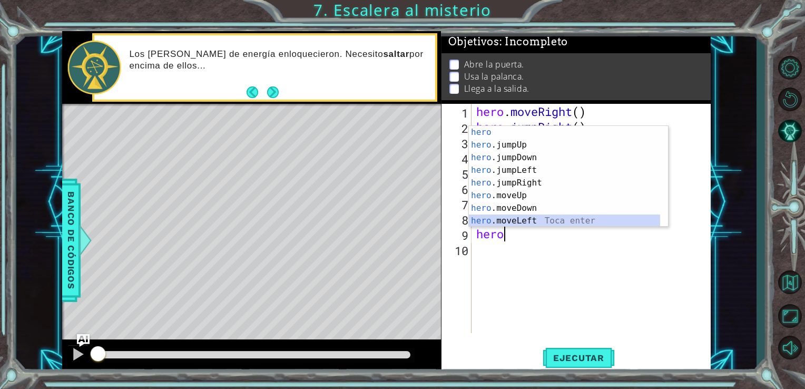
click at [509, 222] on div "hero Toca enter hero .jumpUp Toca enter hero .jumpDown Toca enter hero .jumpLef…" at bounding box center [564, 189] width 191 height 126
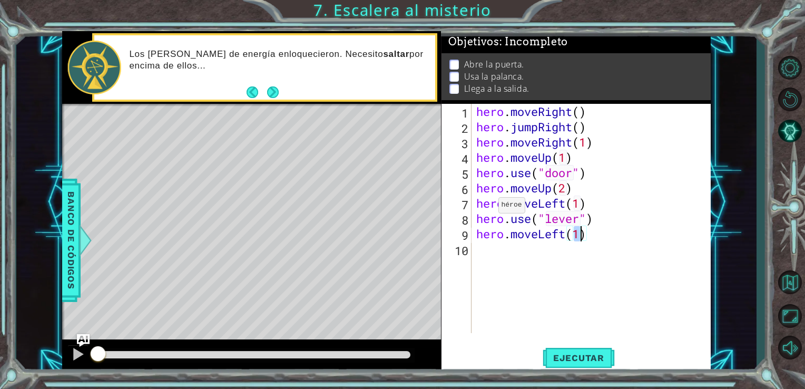
type textarea "hero.moveLeft(2)"
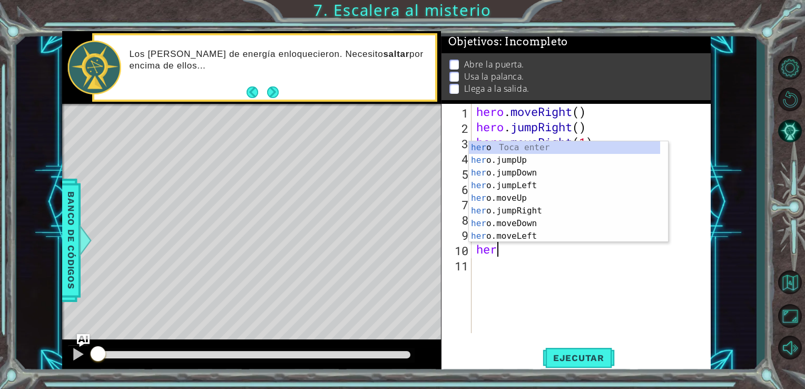
type textarea "hero"
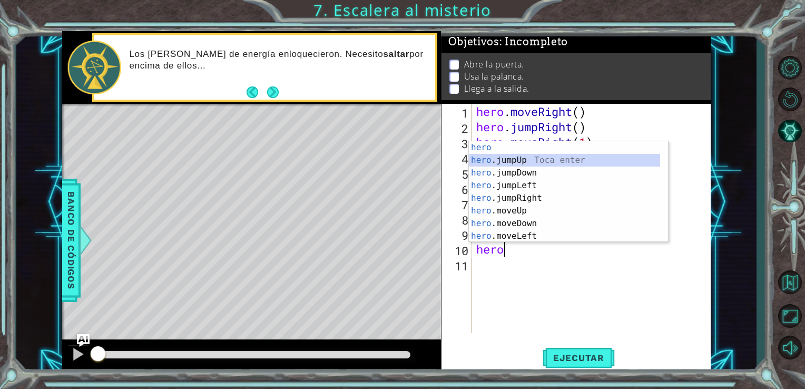
click at [512, 159] on div "hero Toca enter hero .jumpUp Toca enter hero .jumpDown Toca enter hero .jumpLef…" at bounding box center [564, 204] width 191 height 126
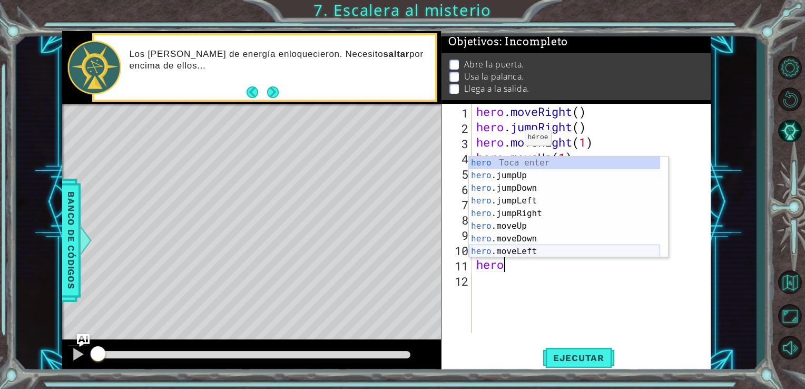
scroll to position [25, 0]
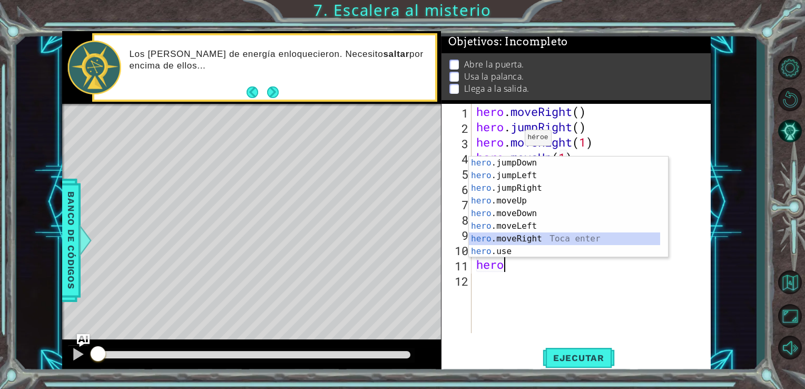
click at [520, 239] on div "hero .jumpDown Toca enter hero .jumpLeft Toca enter hero .jumpRight Toca enter …" at bounding box center [564, 220] width 191 height 126
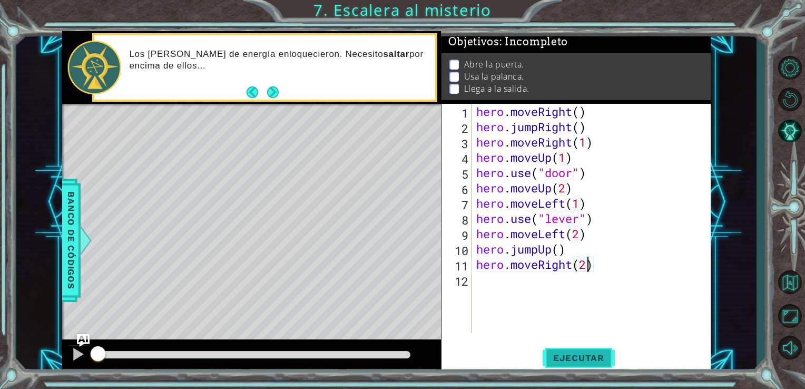
scroll to position [0, 4]
type textarea "hero.moveRight(2)"
click at [561, 348] on button "Ejecutar" at bounding box center [579, 357] width 72 height 27
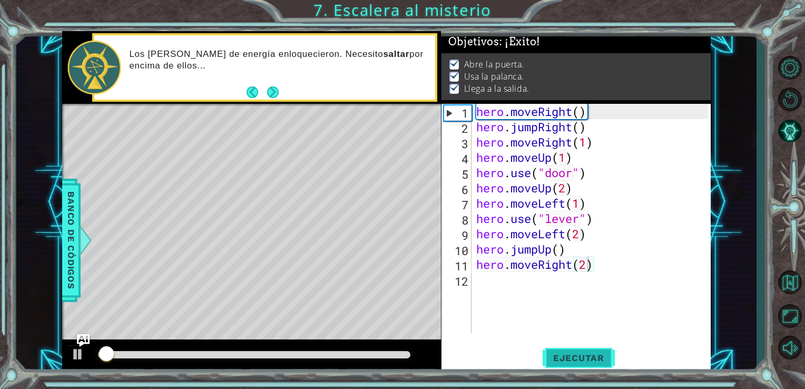
click at [565, 356] on span "Ejecutar" at bounding box center [579, 358] width 72 height 11
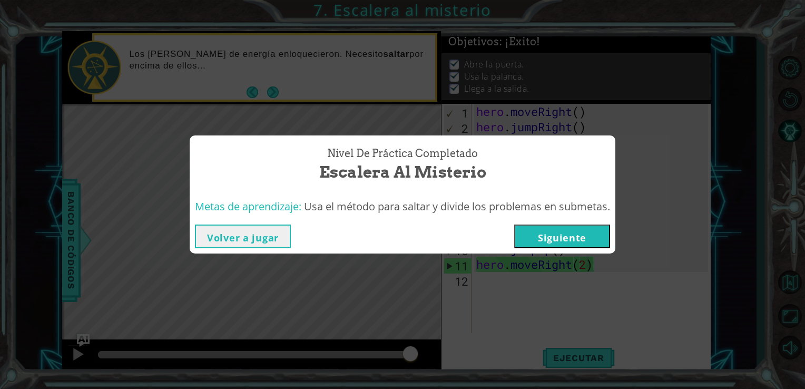
click at [571, 239] on button "Siguiente" at bounding box center [562, 236] width 96 height 24
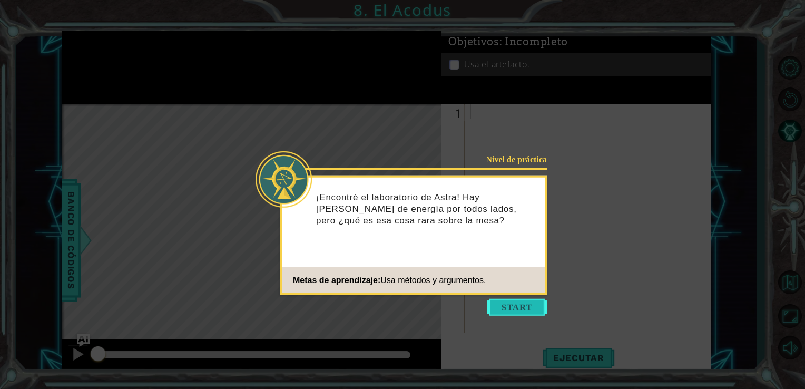
click at [536, 304] on button "Start" at bounding box center [517, 307] width 60 height 17
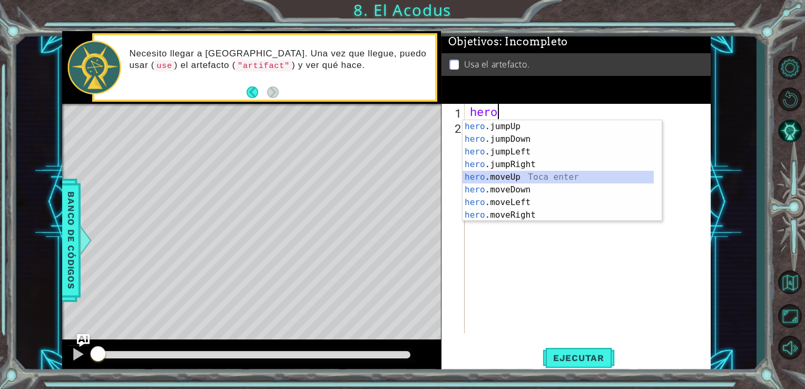
click at [512, 178] on div "hero .jumpUp Toca enter hero .jumpDown Toca enter hero .jumpLeft Toca enter her…" at bounding box center [558, 183] width 191 height 126
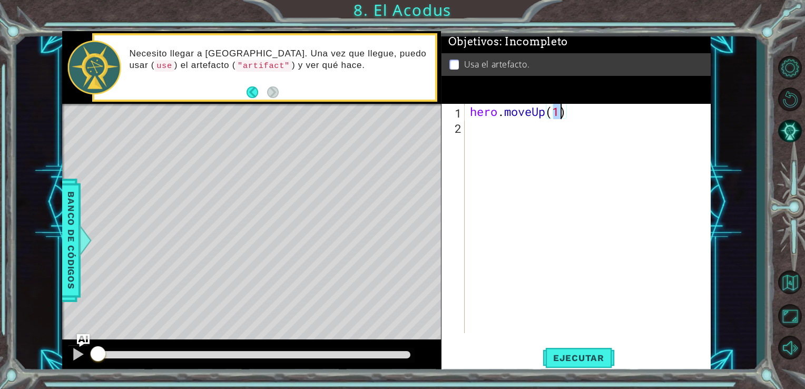
type textarea "hero.moveUp(2)"
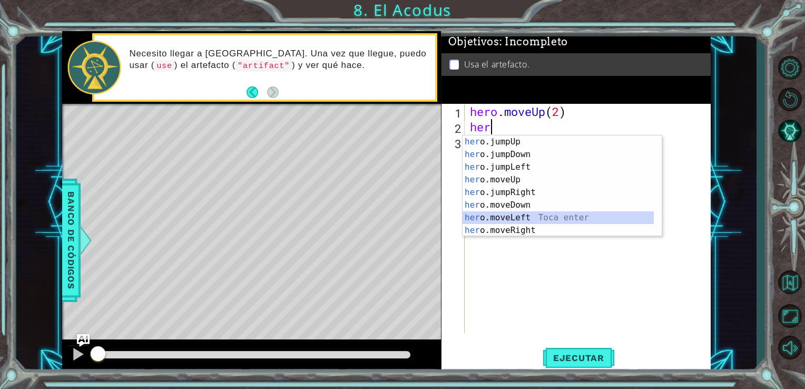
click at [519, 218] on div "her o.jumpUp Toca enter her o.jumpDown Toca enter her o.jumpLeft Toca enter her…" at bounding box center [558, 198] width 191 height 126
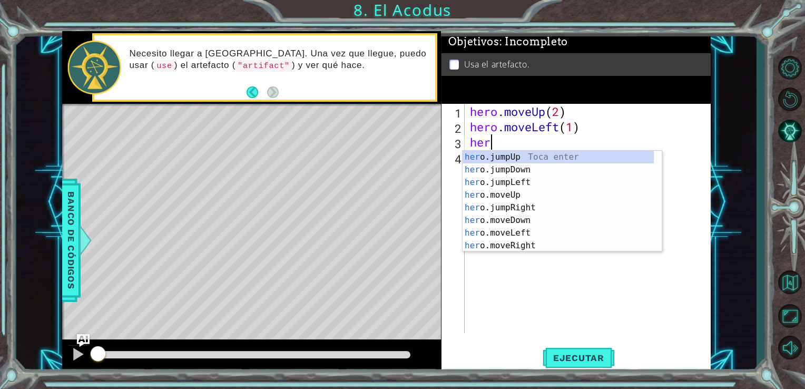
scroll to position [0, 5]
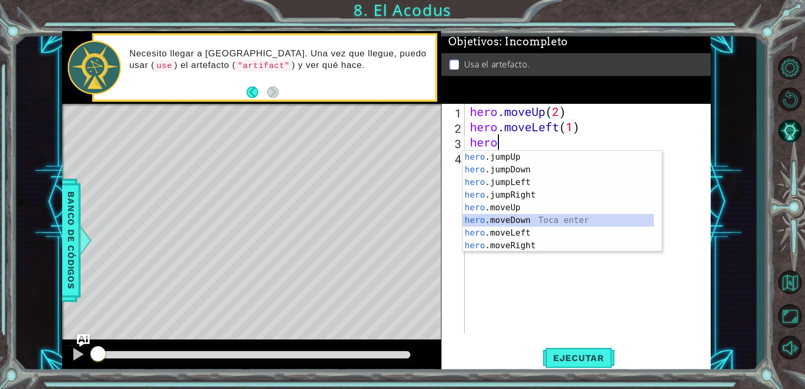
click at [511, 220] on div "hero .jumpUp Toca enter hero .jumpDown Toca enter hero .jumpLeft Toca enter her…" at bounding box center [558, 214] width 191 height 126
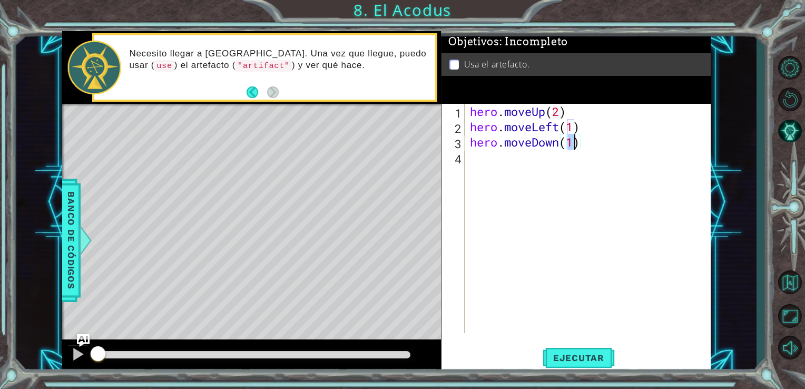
type textarea "hero.moveDown(2)"
click at [470, 155] on div "hero . moveUp ( 2 ) hero . moveLeft ( 1 ) hero . moveDown ( 2 )" at bounding box center [591, 234] width 246 height 260
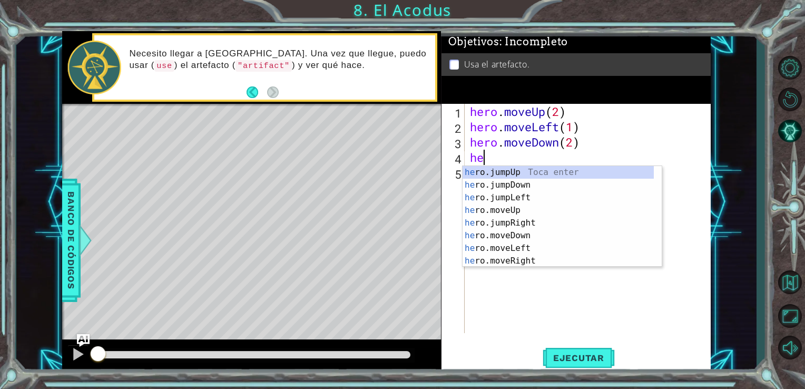
type textarea "heo"
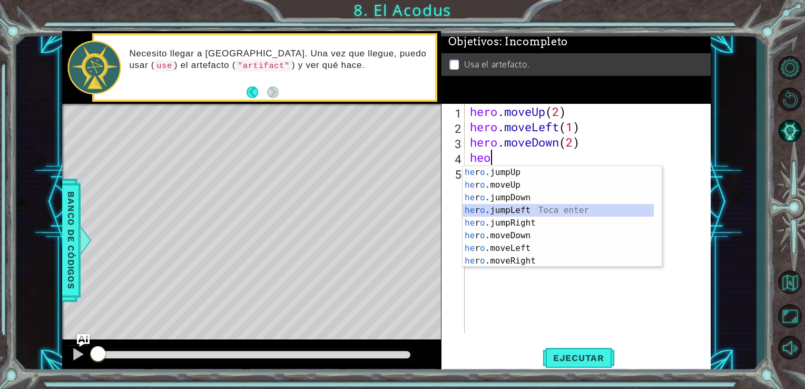
click at [496, 207] on div "he r o .jumpUp Toca enter he r o .moveUp Toca enter he r o .jumpDown Toca enter…" at bounding box center [558, 229] width 191 height 126
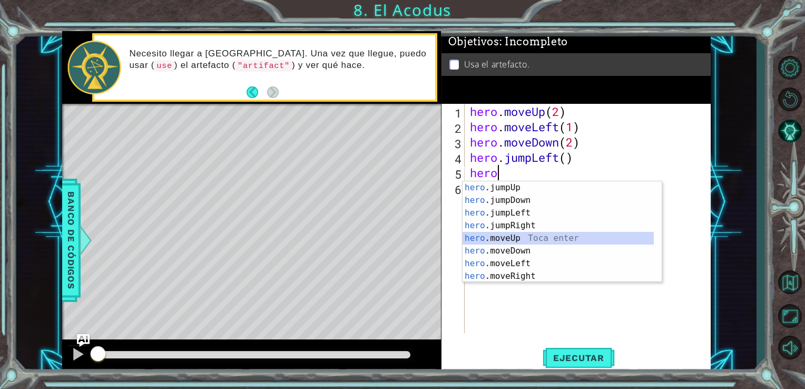
click at [514, 240] on div "hero .jumpUp Toca enter hero .jumpDown Toca enter hero .jumpLeft Toca enter her…" at bounding box center [558, 244] width 191 height 126
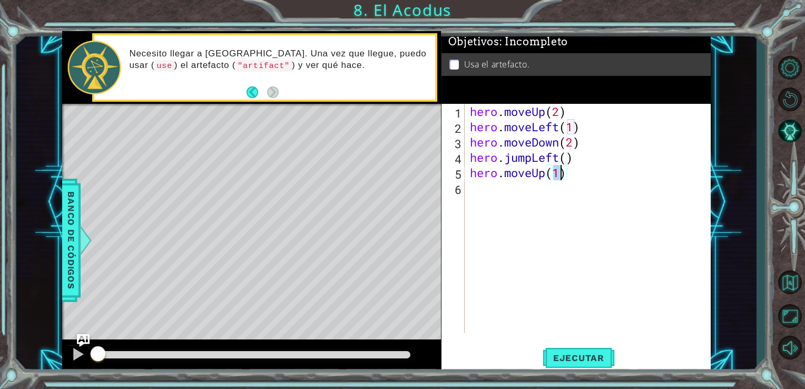
type textarea "hero.moveUp(2)"
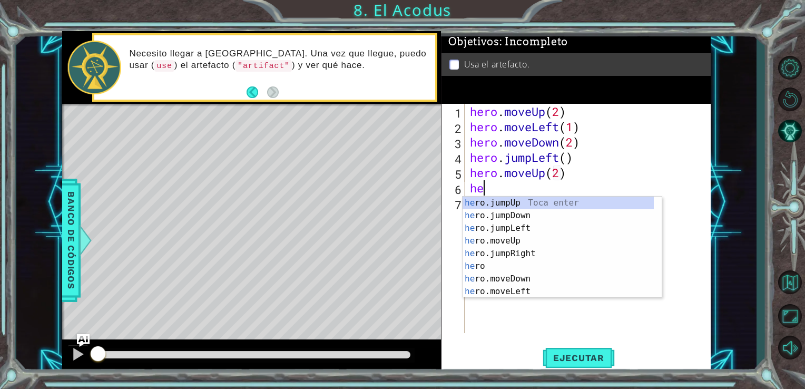
type textarea "hero"
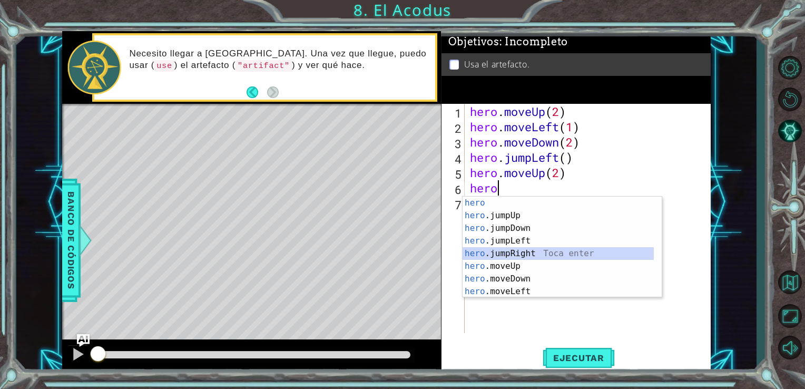
click at [510, 252] on div "hero Toca enter hero .jumpUp Toca enter hero .jumpDown Toca enter hero .jumpLef…" at bounding box center [558, 260] width 191 height 126
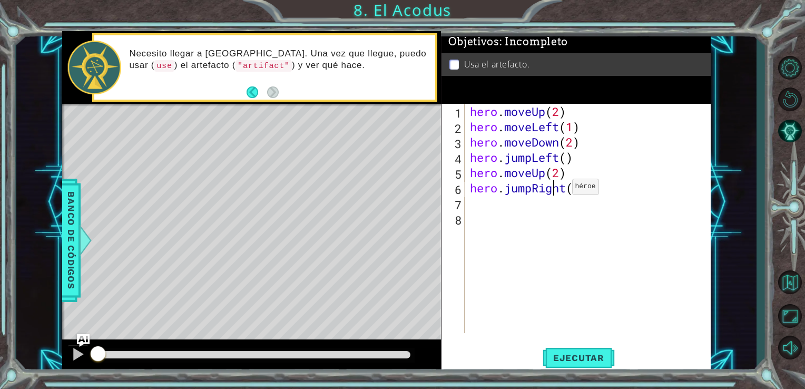
click at [556, 189] on div "hero . moveUp ( 2 ) hero . moveLeft ( 1 ) hero . moveDown ( 2 ) hero . jumpLeft…" at bounding box center [591, 234] width 246 height 260
click at [584, 191] on div "hero . moveUp ( 2 ) hero . moveLeft ( 1 ) hero . moveDown ( 2 ) hero . jumpLeft…" at bounding box center [591, 234] width 246 height 260
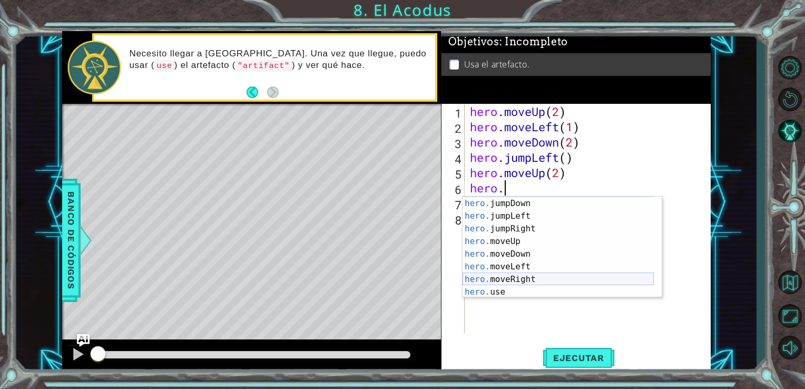
scroll to position [12, 0]
click at [510, 282] on div "hero. jumpUp Toca enter hero. jumpDown Toca enter hero. jumpLeft Toca enter her…" at bounding box center [558, 247] width 191 height 126
type textarea "hero.moveRight(1)"
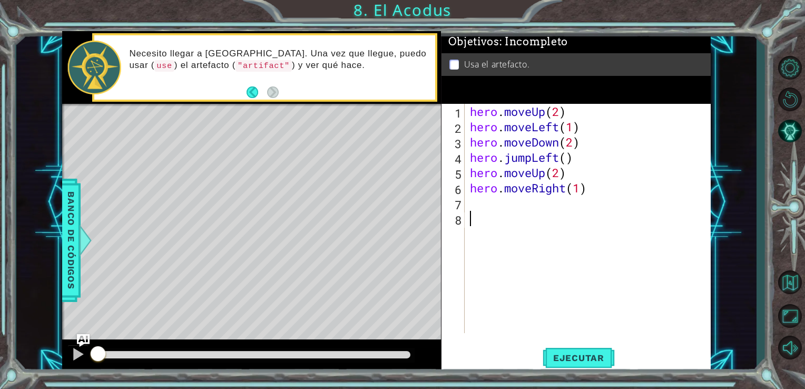
click at [510, 282] on div "hero . moveUp ( 2 ) hero . moveLeft ( 1 ) hero . moveDown ( 2 ) hero . jumpLeft…" at bounding box center [591, 234] width 246 height 260
click at [578, 362] on span "Ejecutar" at bounding box center [579, 358] width 72 height 11
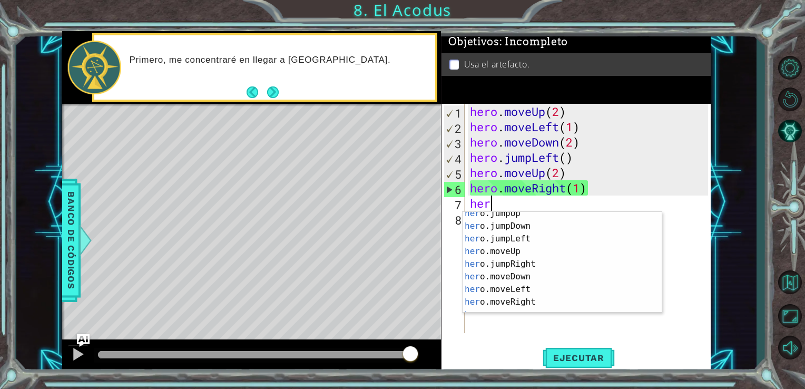
scroll to position [25, 0]
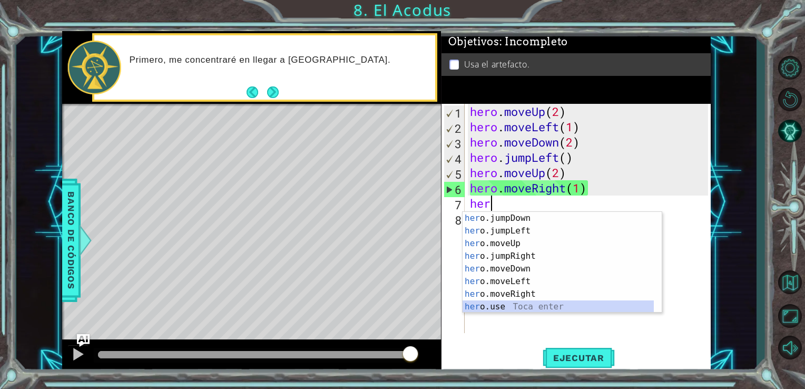
click at [494, 306] on div "her o.jumpDown Toca enter her o.jumpLeft Toca enter her o.moveUp Toca enter her…" at bounding box center [558, 275] width 191 height 126
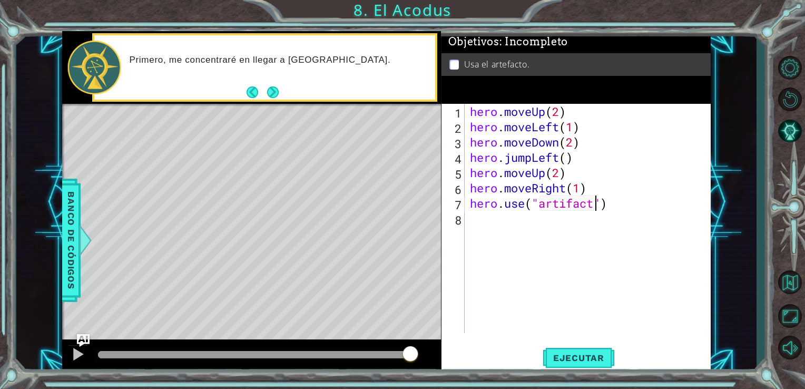
scroll to position [0, 5]
type textarea "hero.use("artifact")"
click at [571, 361] on span "Ejecutar" at bounding box center [579, 358] width 72 height 11
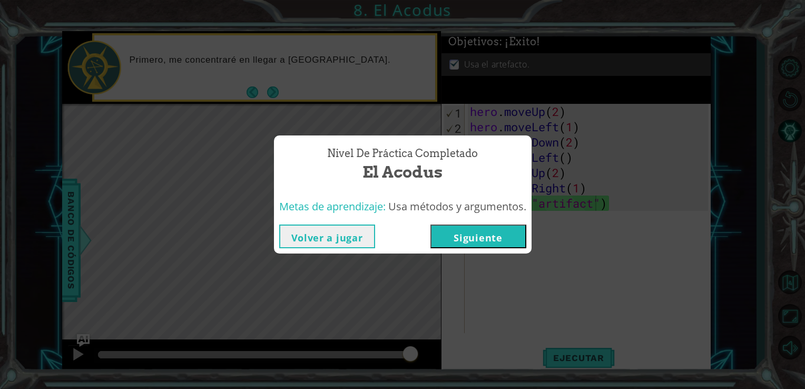
click at [482, 237] on button "Siguiente" at bounding box center [479, 236] width 96 height 24
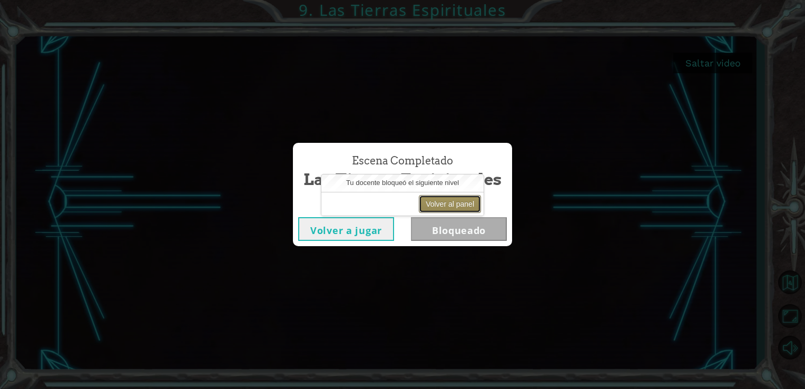
click at [452, 206] on button "Volver al panel" at bounding box center [450, 204] width 62 height 18
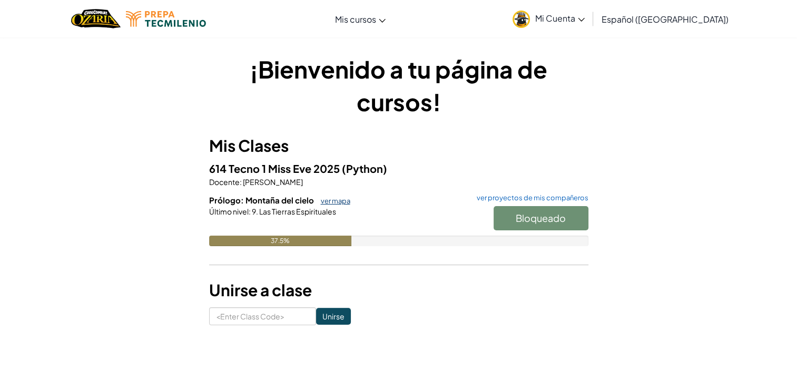
click at [327, 200] on link "ver mapa" at bounding box center [333, 201] width 35 height 8
